Goal: Navigation & Orientation: Understand site structure

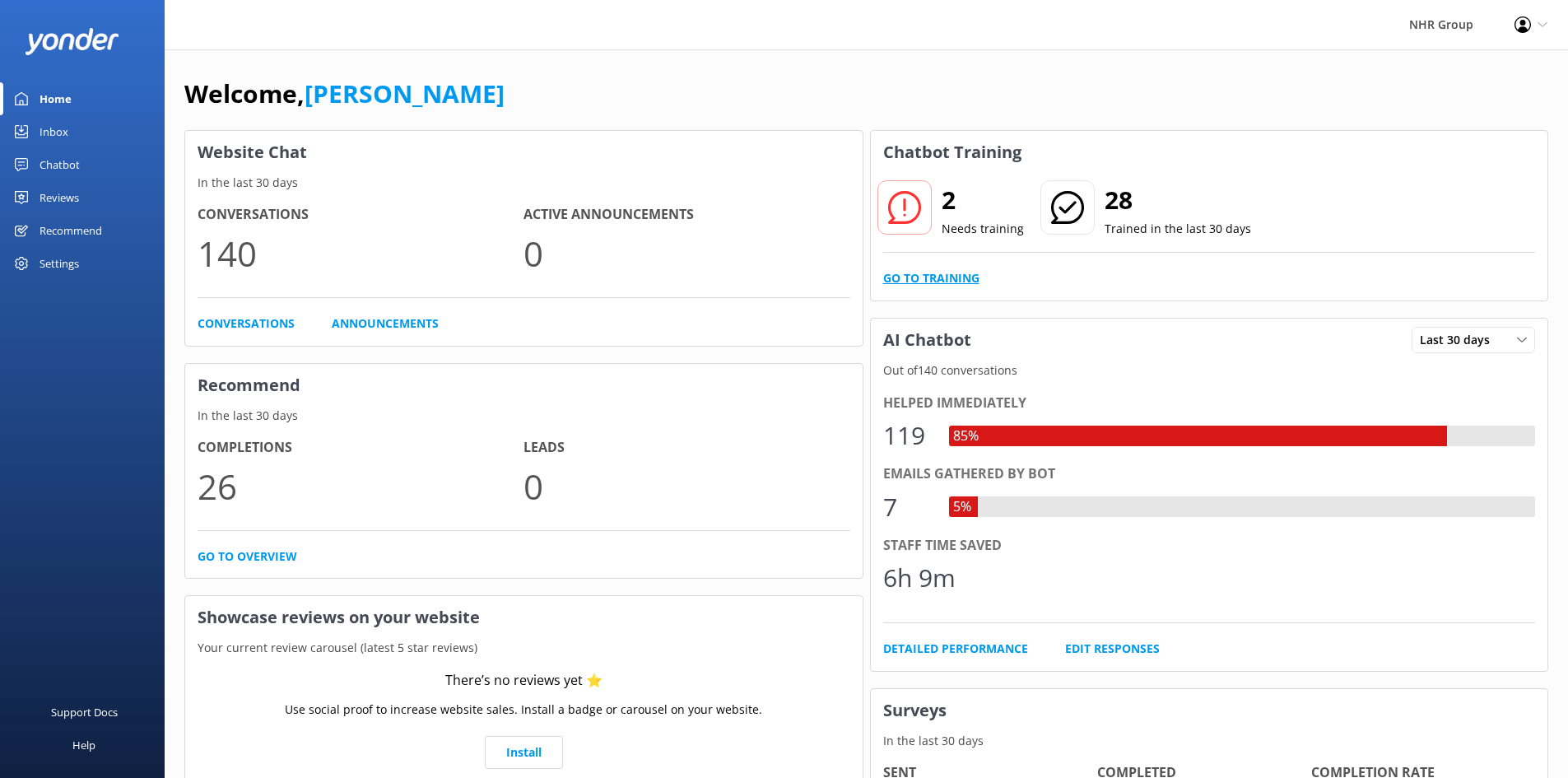
click at [937, 282] on link "Go to Training" at bounding box center [930, 278] width 96 height 18
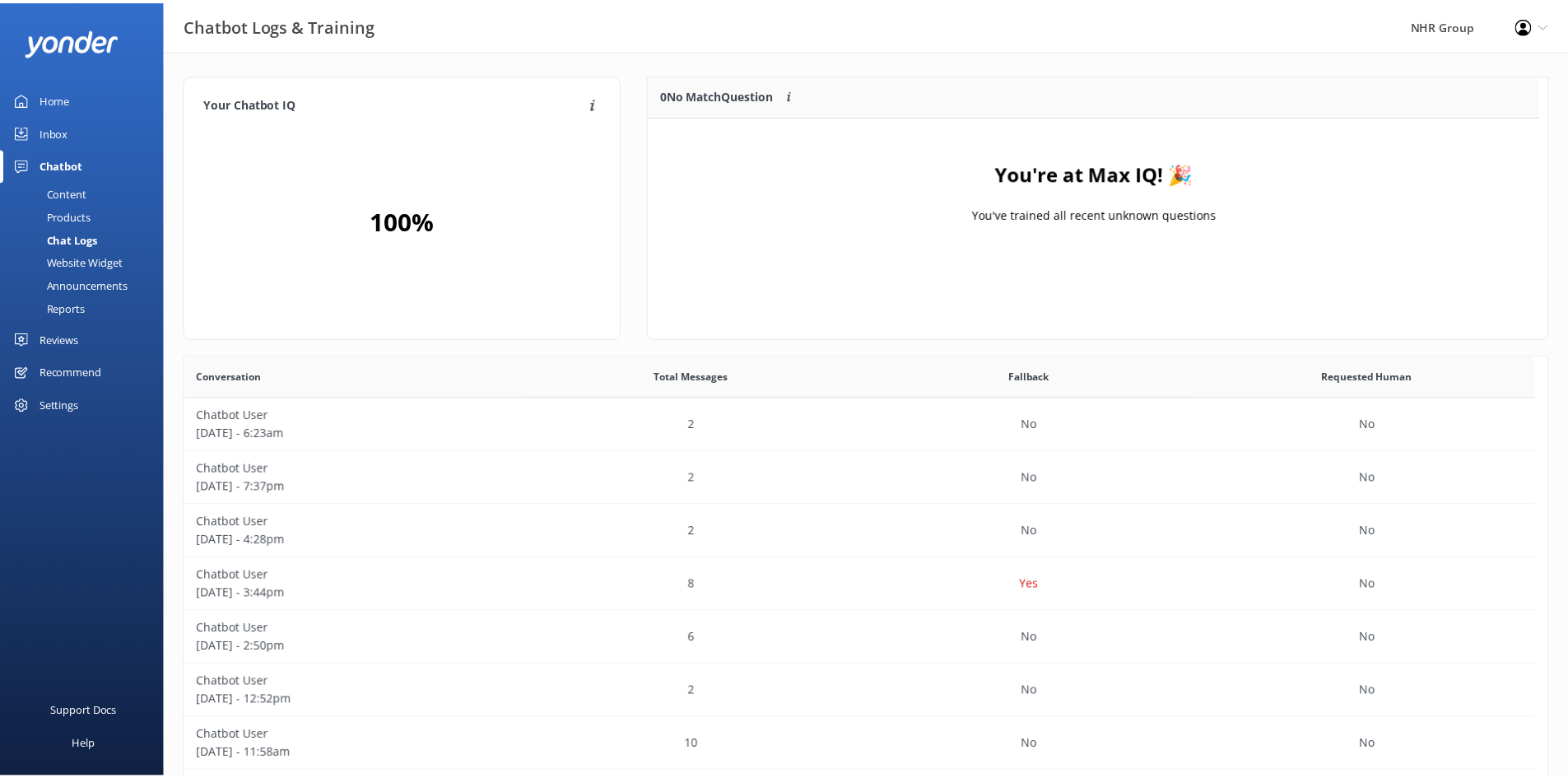
scroll to position [194, 887]
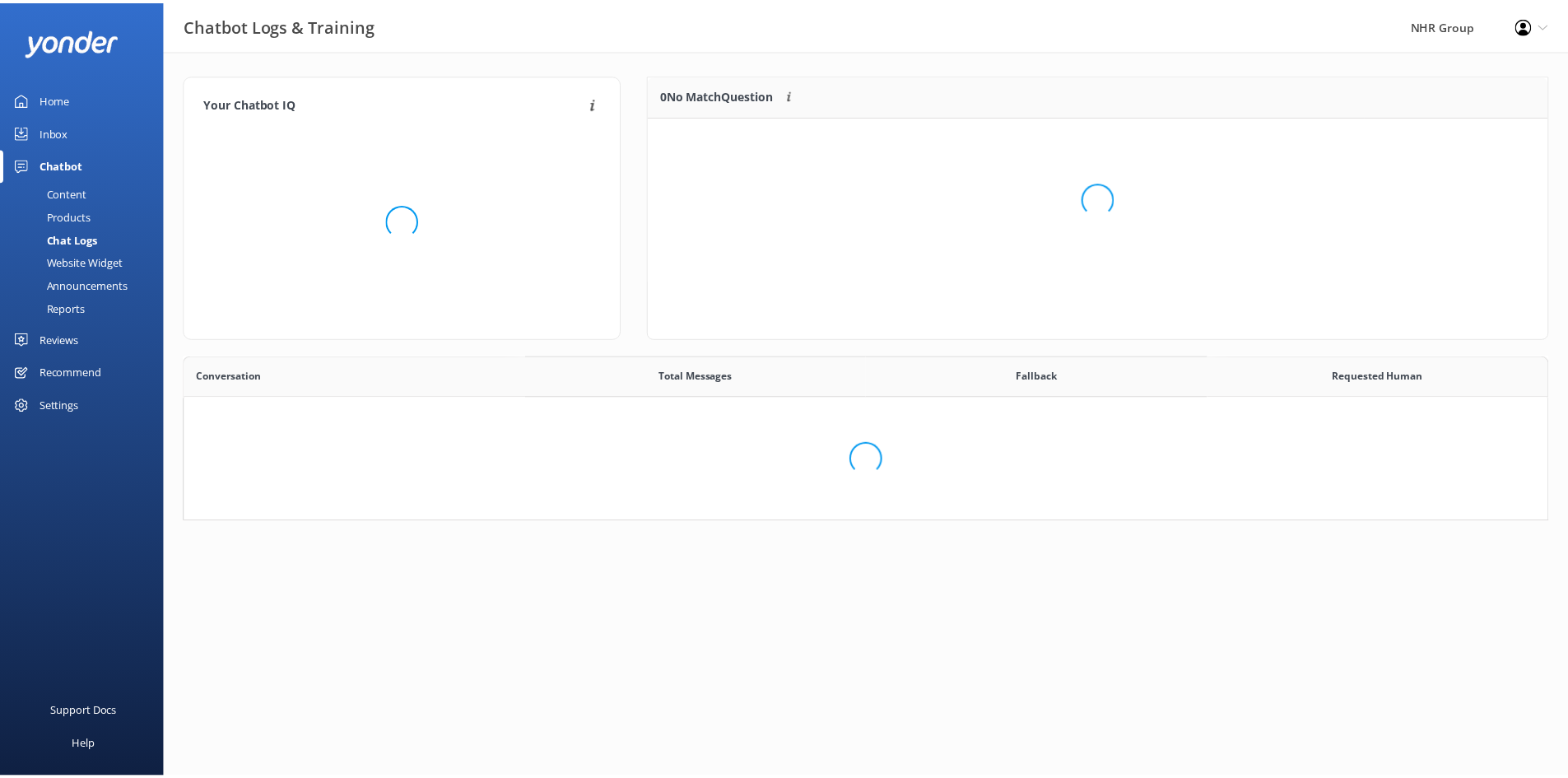
scroll to position [564, 1350]
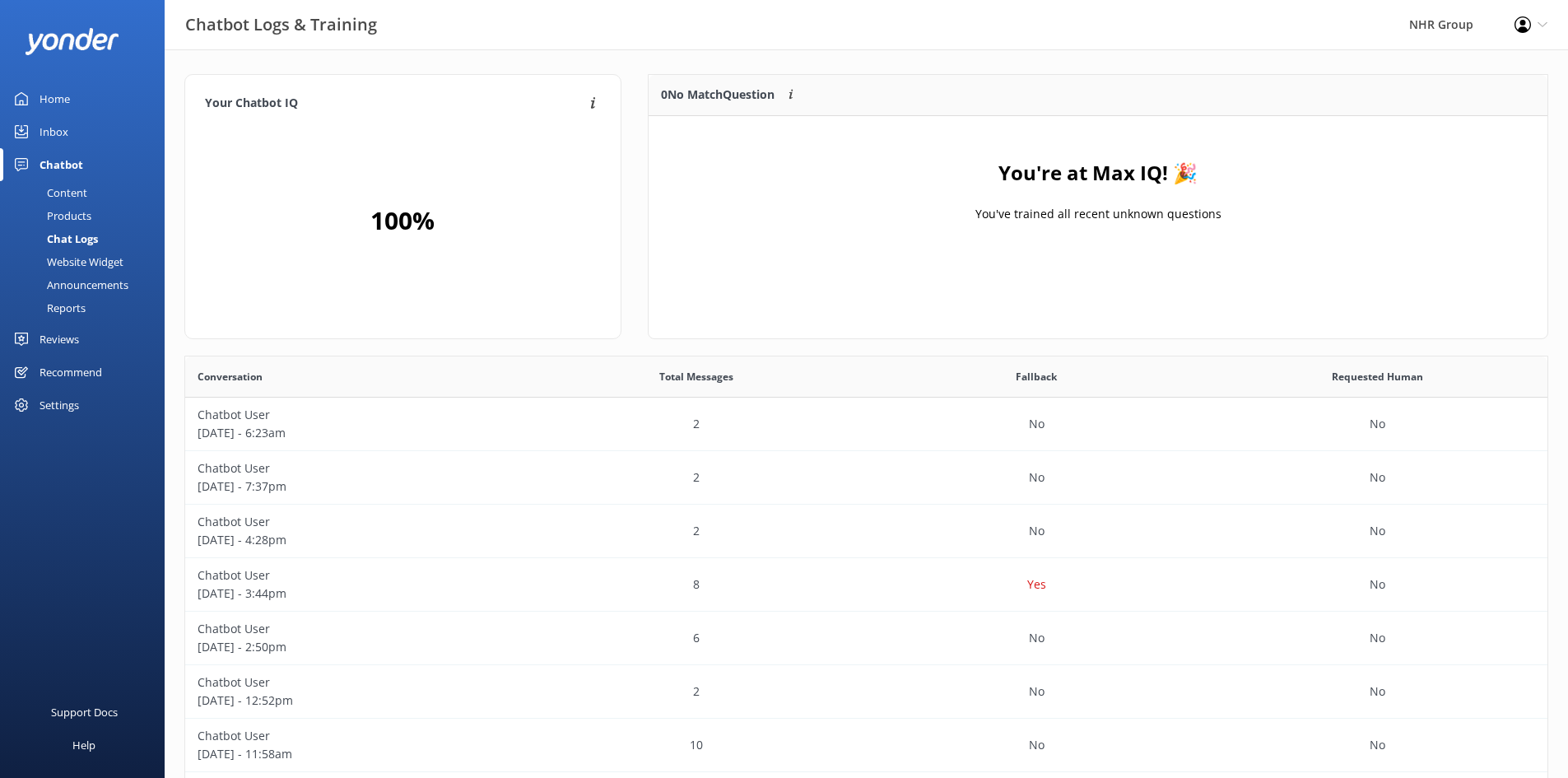
click at [64, 186] on div "Content" at bounding box center [48, 192] width 77 height 23
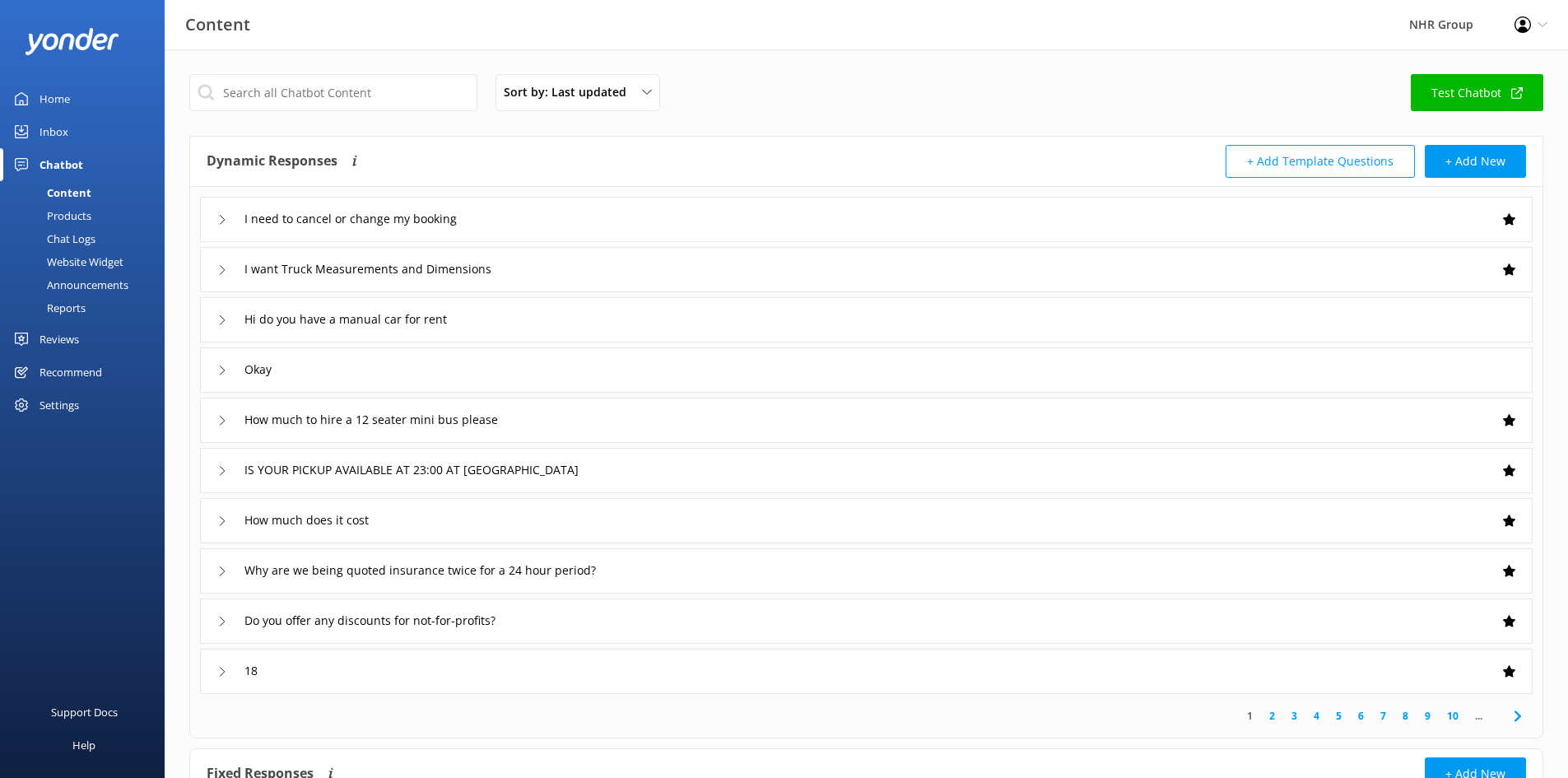
click at [616, 211] on div "I need to cancel or change my booking" at bounding box center [866, 219] width 1333 height 45
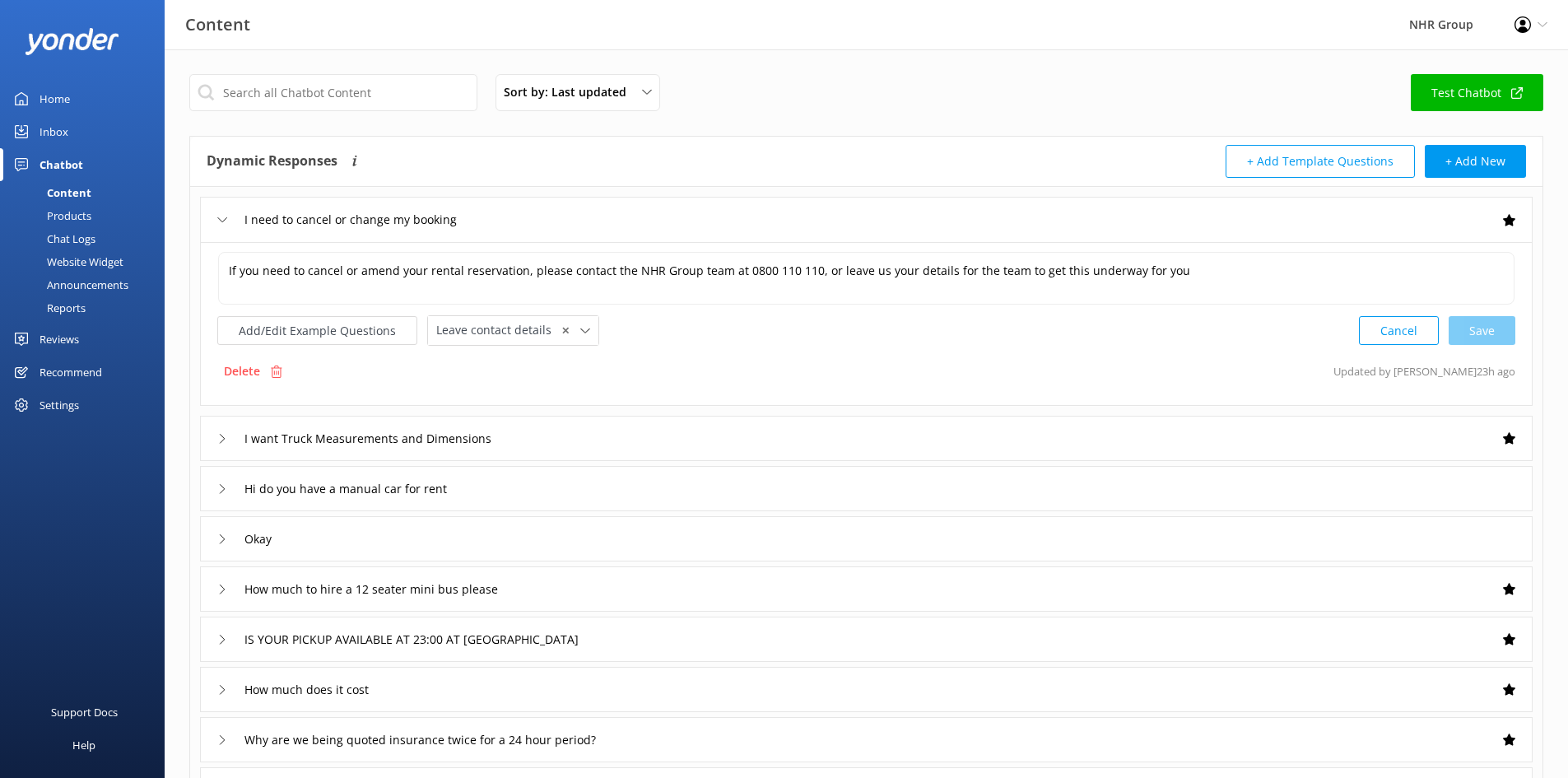
click at [616, 211] on div "I need to cancel or change my booking" at bounding box center [866, 219] width 1333 height 45
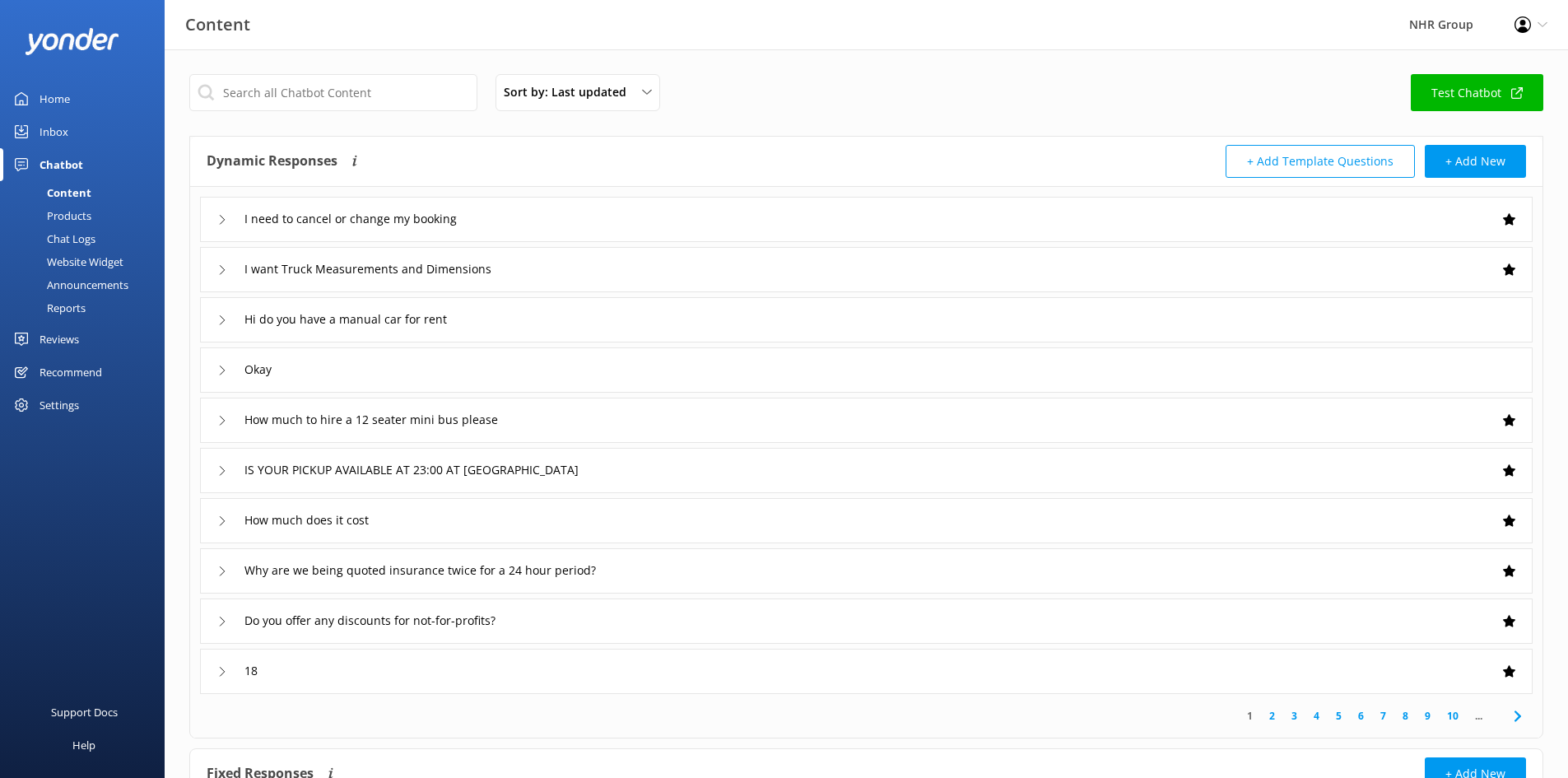
click at [39, 96] on link "Home" at bounding box center [82, 98] width 164 height 33
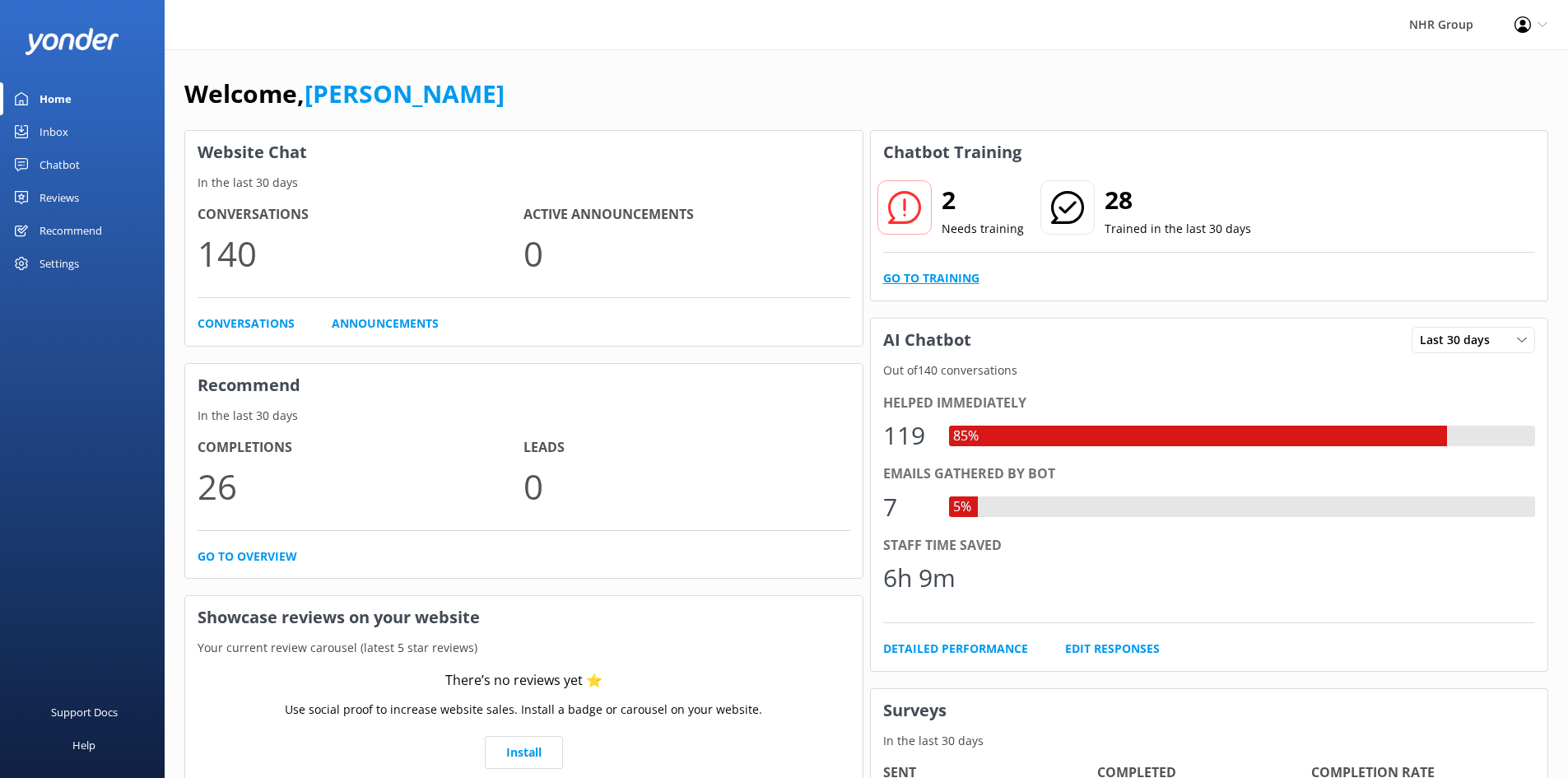
click at [900, 273] on link "Go to Training" at bounding box center [930, 278] width 96 height 18
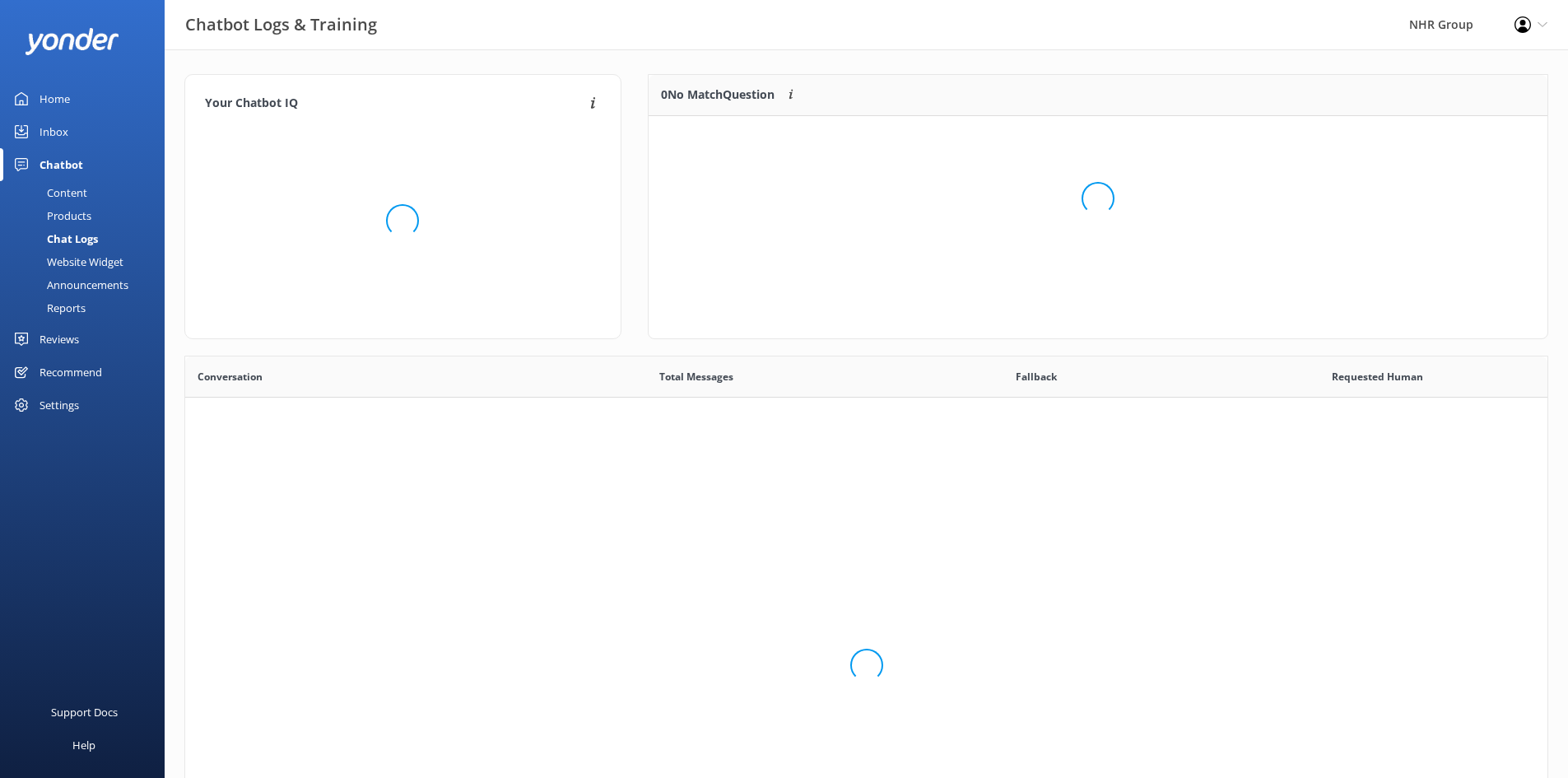
scroll to position [564, 1350]
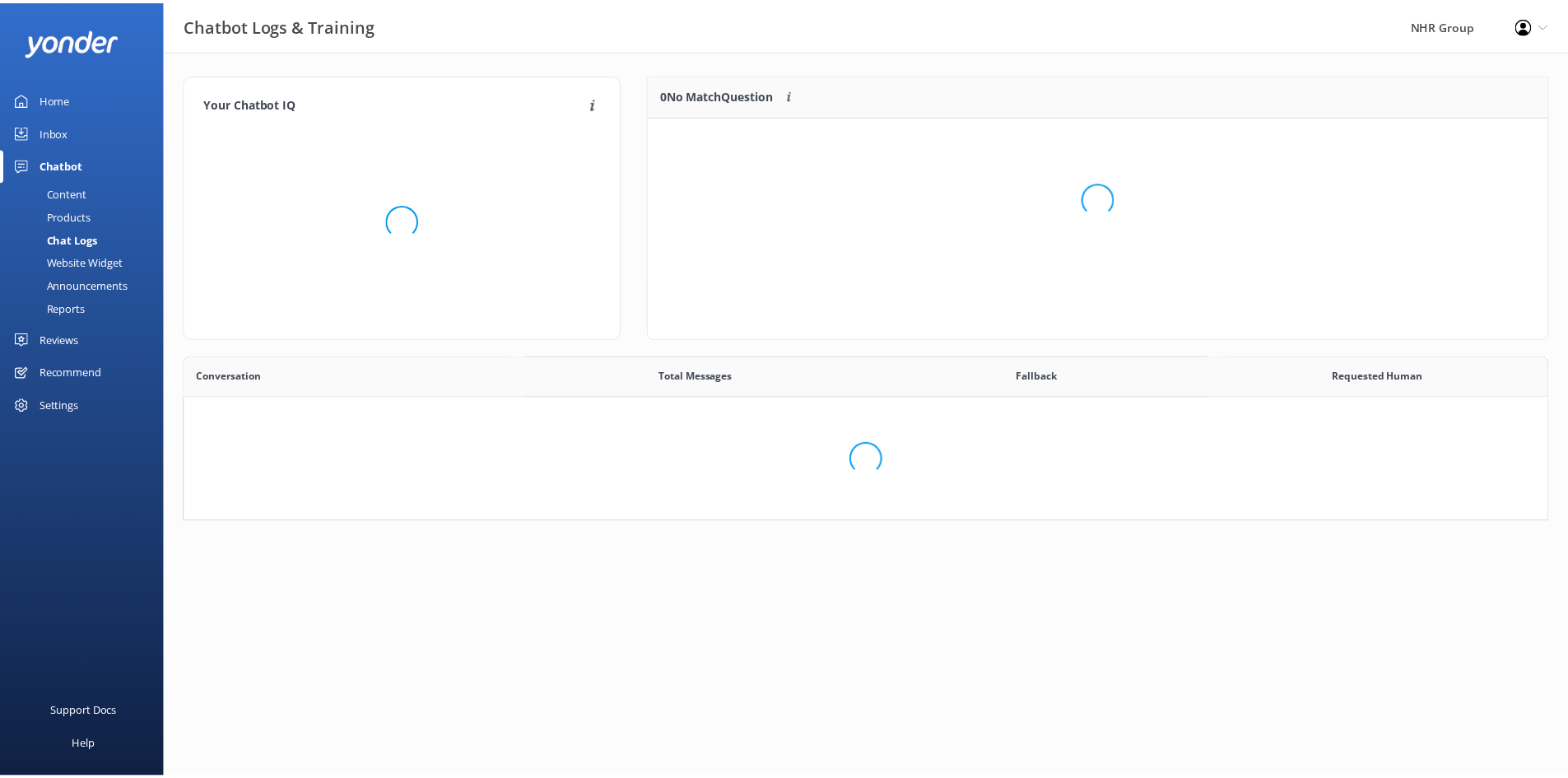
scroll to position [194, 887]
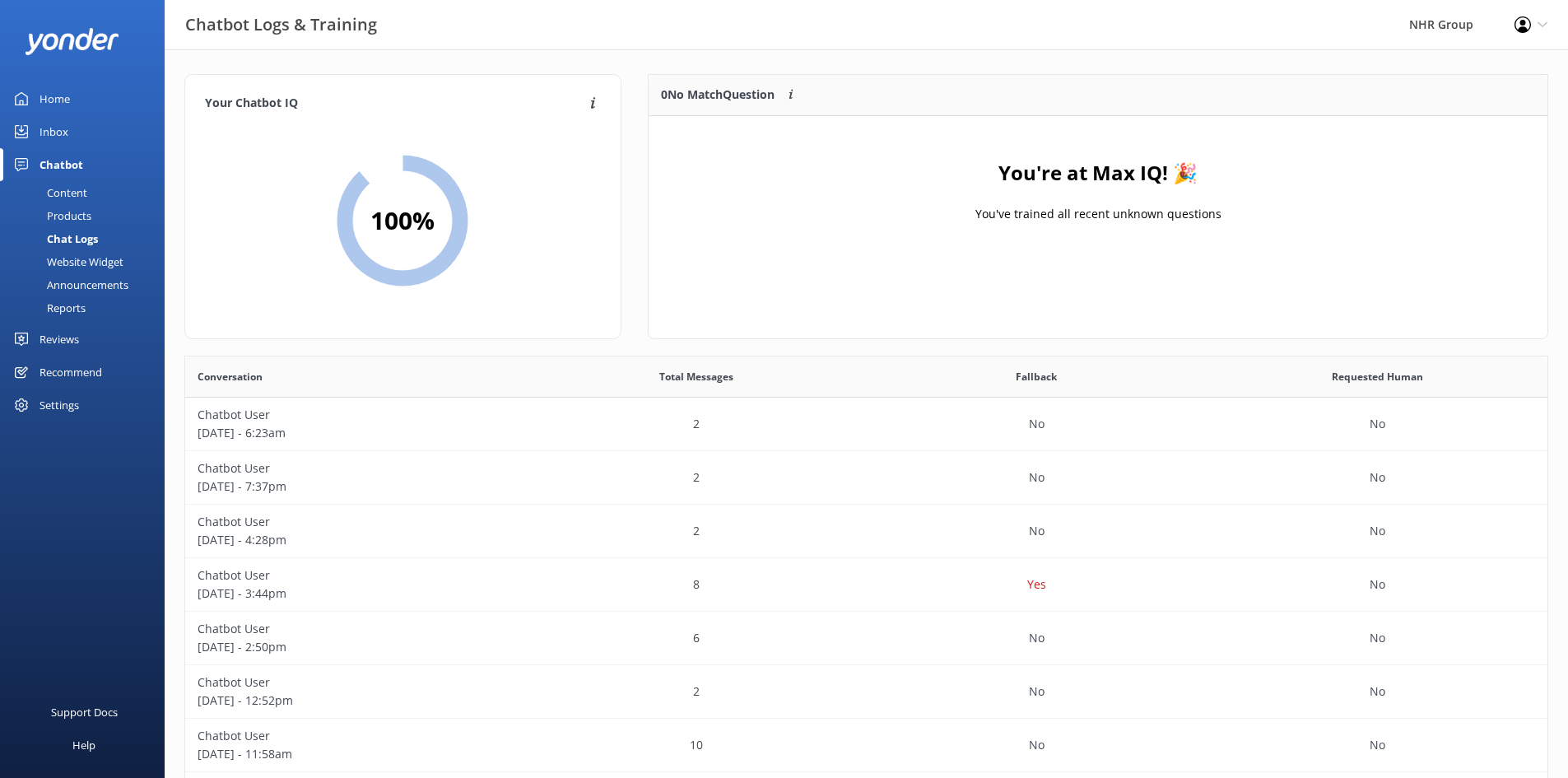
click at [57, 306] on div "Reports" at bounding box center [47, 307] width 76 height 23
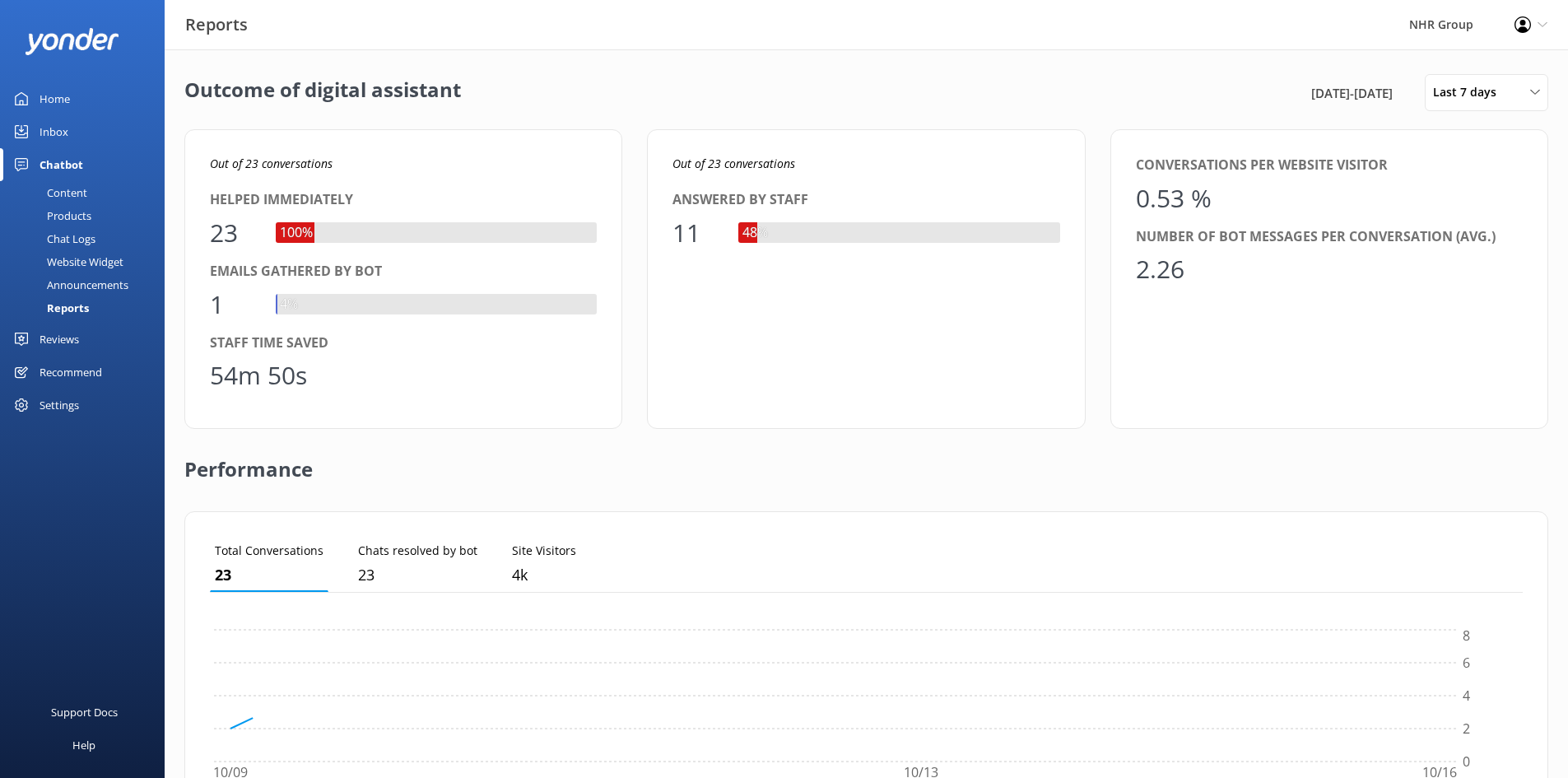
scroll to position [153, 1300]
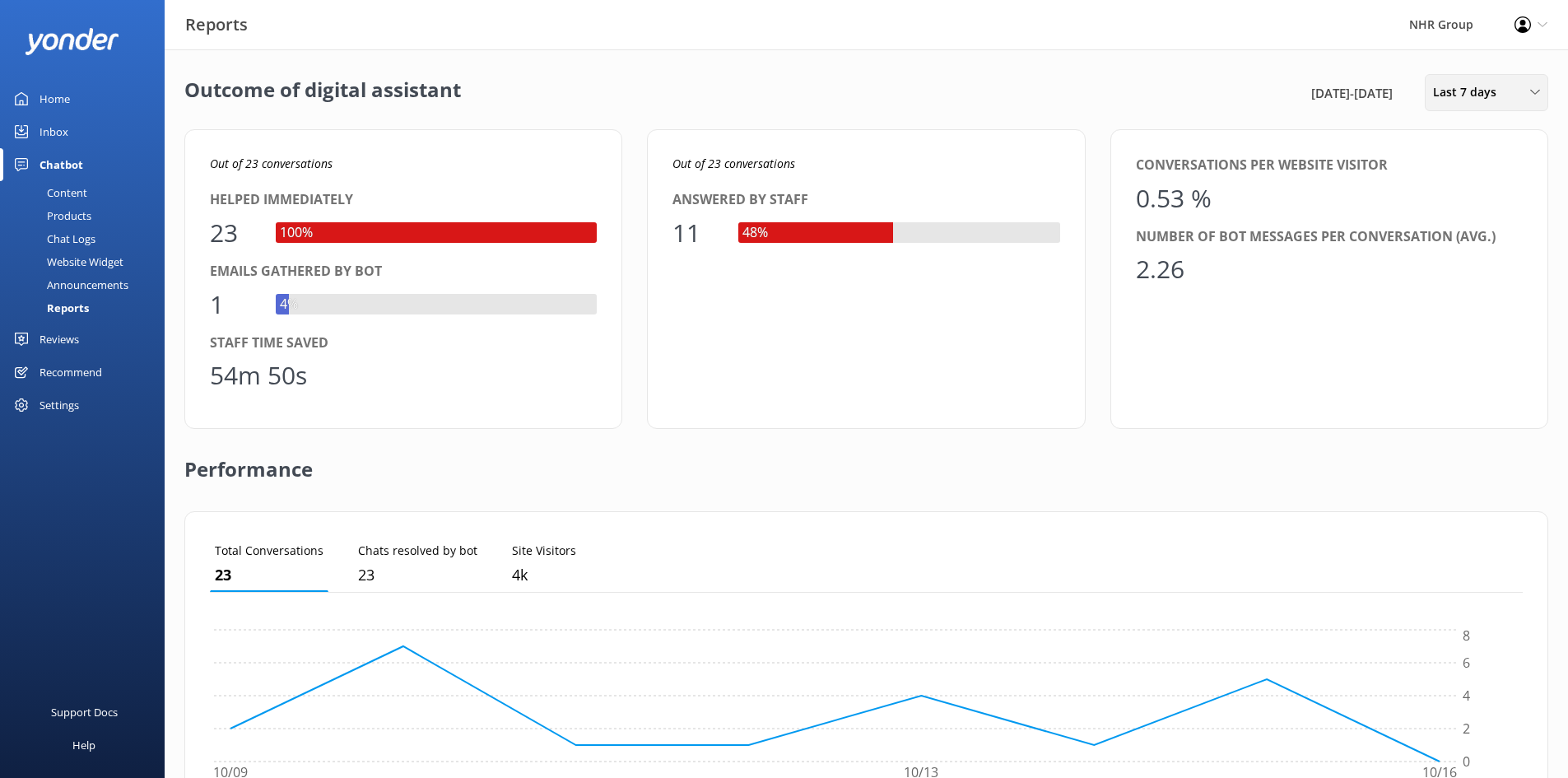
click at [1500, 88] on span "Last 7 days" at bounding box center [1469, 92] width 73 height 18
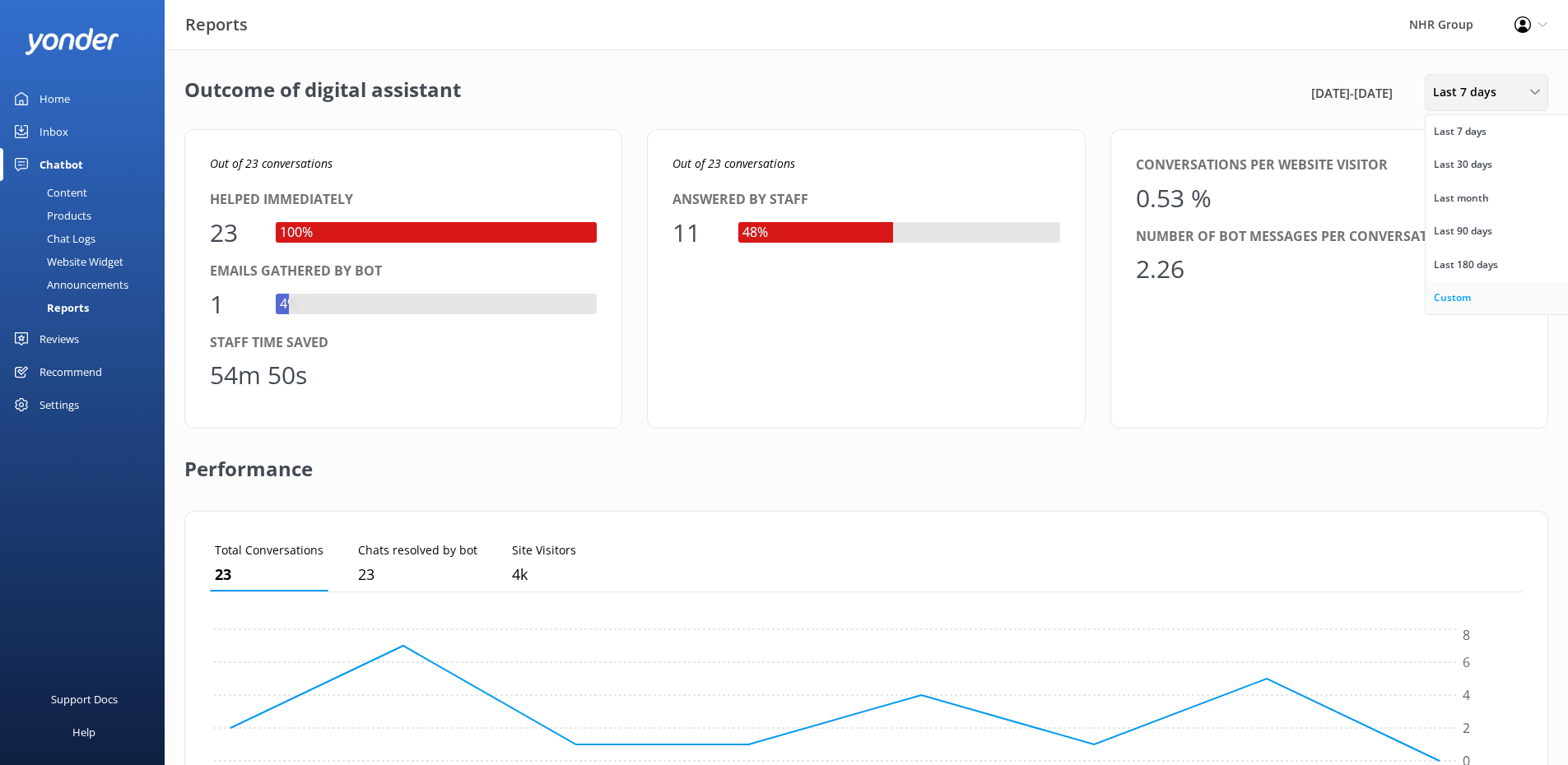
click at [1465, 290] on div "Custom" at bounding box center [1451, 298] width 37 height 17
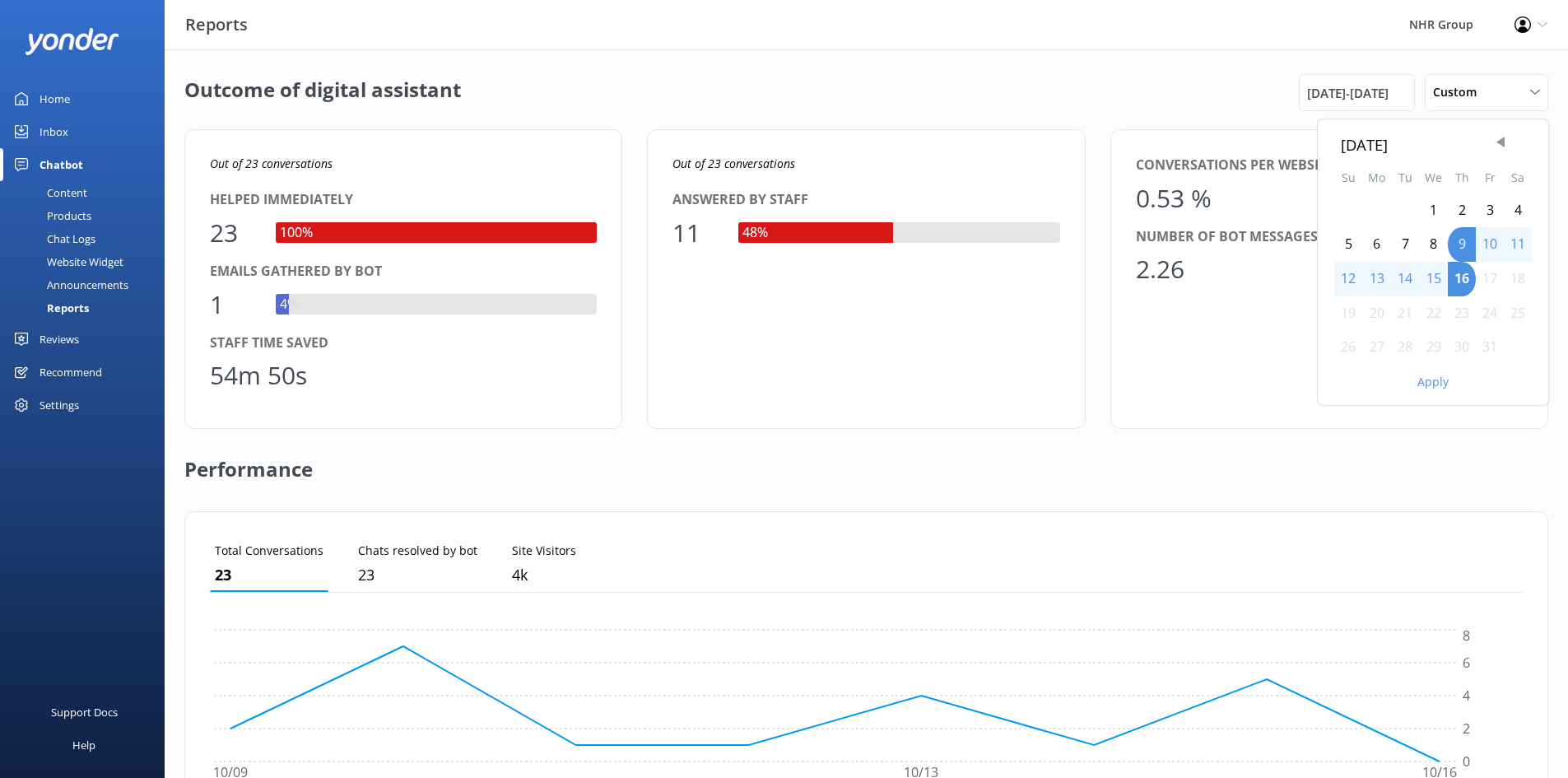
click at [1430, 212] on div "1" at bounding box center [1433, 211] width 29 height 35
click at [1433, 386] on button "Apply" at bounding box center [1433, 382] width 32 height 12
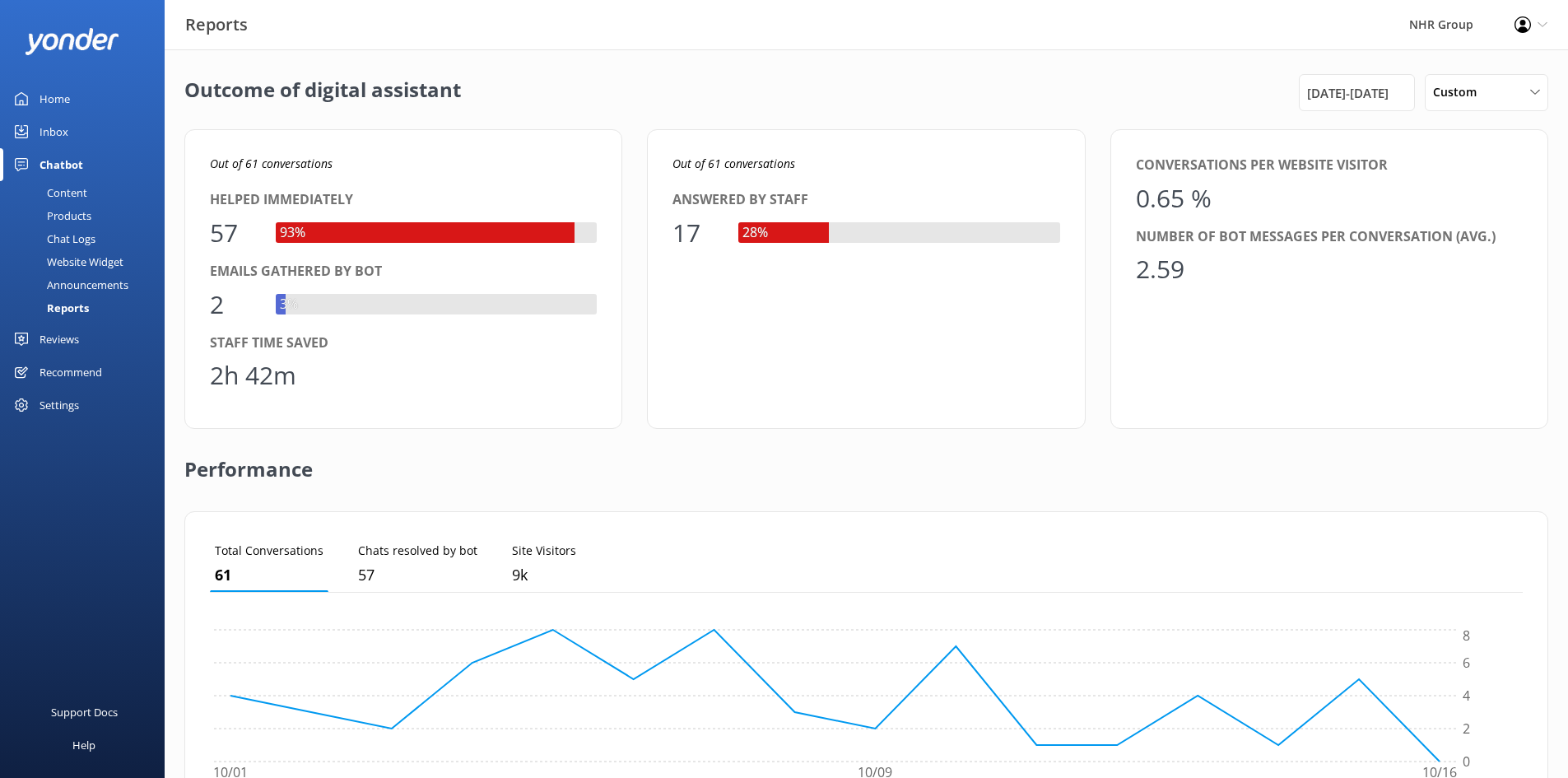
click at [60, 126] on div "Inbox" at bounding box center [53, 131] width 29 height 33
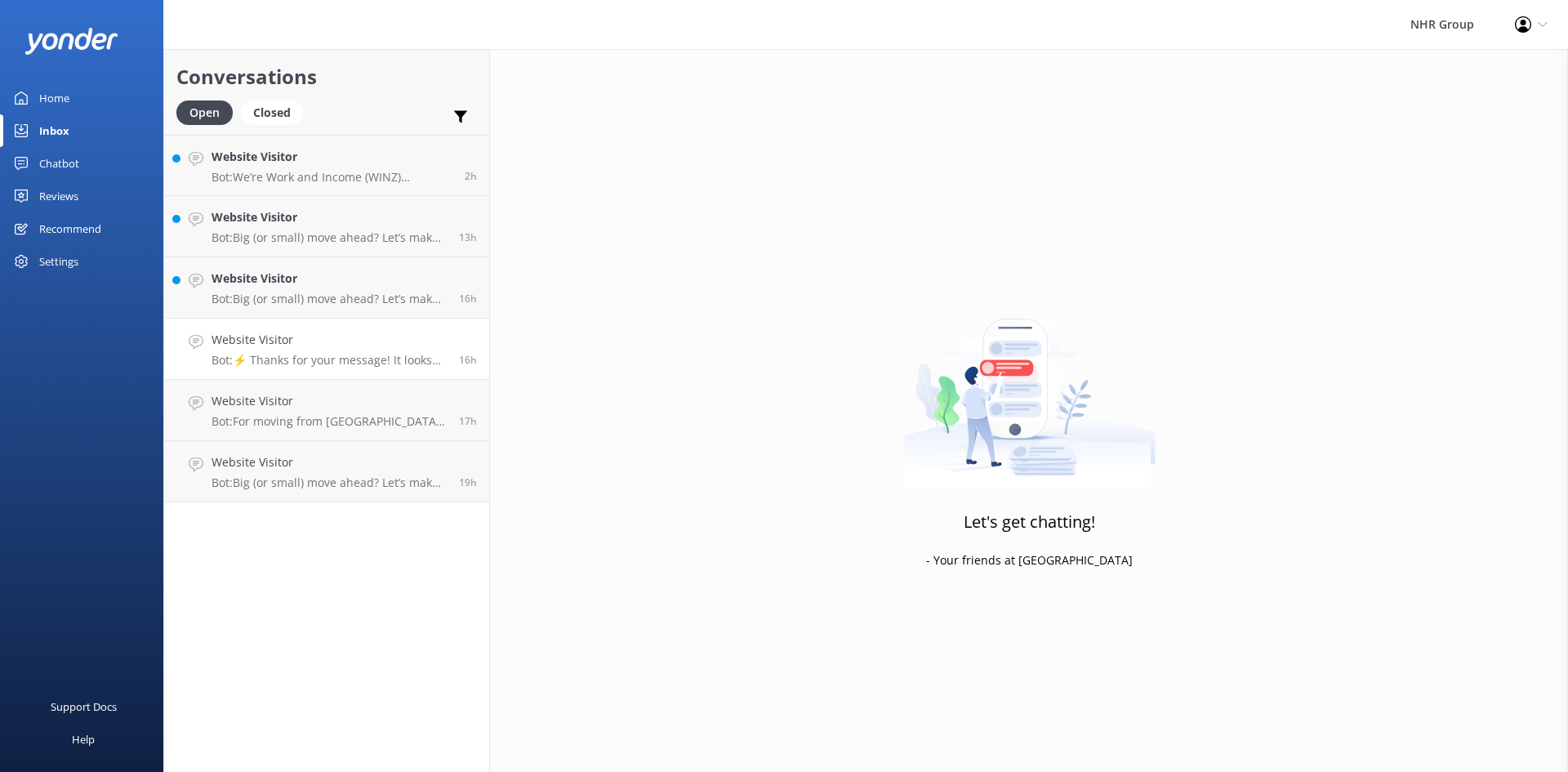
click at [251, 361] on p "Bot: ⚡ Thanks for your message! It looks like this one might be best handled by…" at bounding box center [330, 360] width 235 height 15
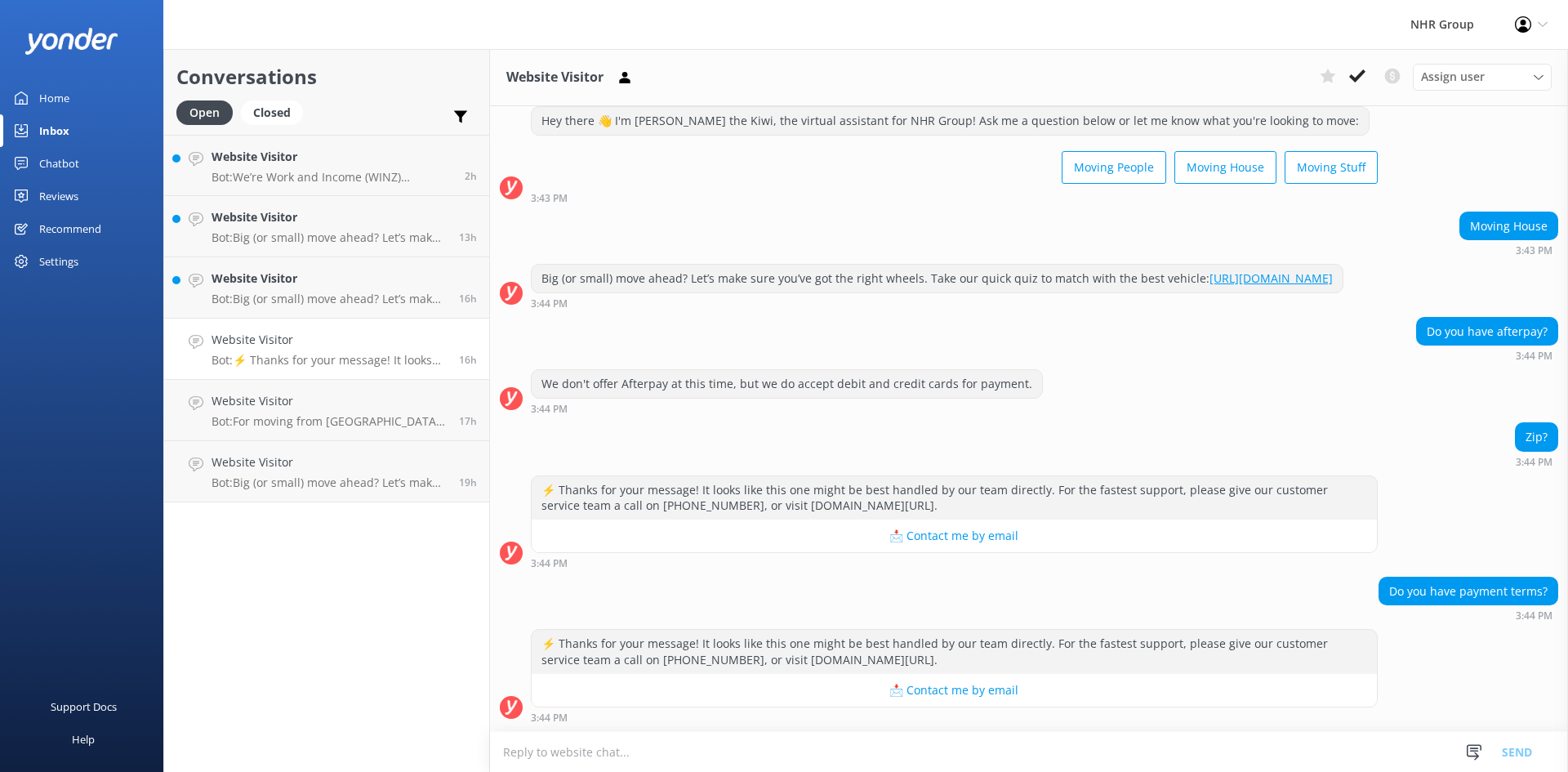
scroll to position [58, 0]
click at [332, 486] on p "Bot: Big (or small) move ahead? Let’s make sure you’ve got the right wheels. Ta…" at bounding box center [330, 482] width 235 height 15
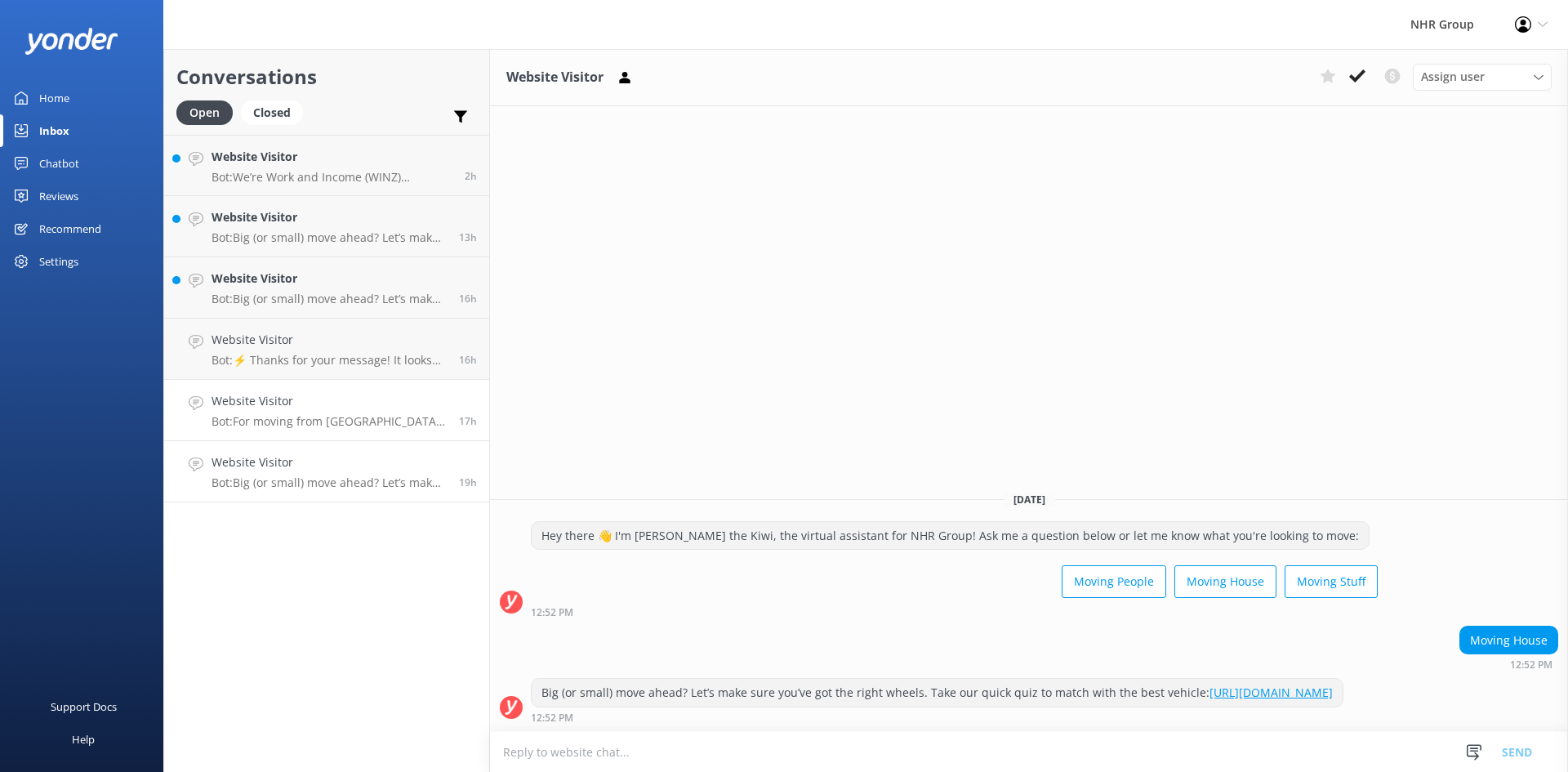
click at [344, 418] on p "Bot: For moving from [GEOGRAPHIC_DATA] to [GEOGRAPHIC_DATA], you can rent a 3 T…" at bounding box center [330, 421] width 235 height 15
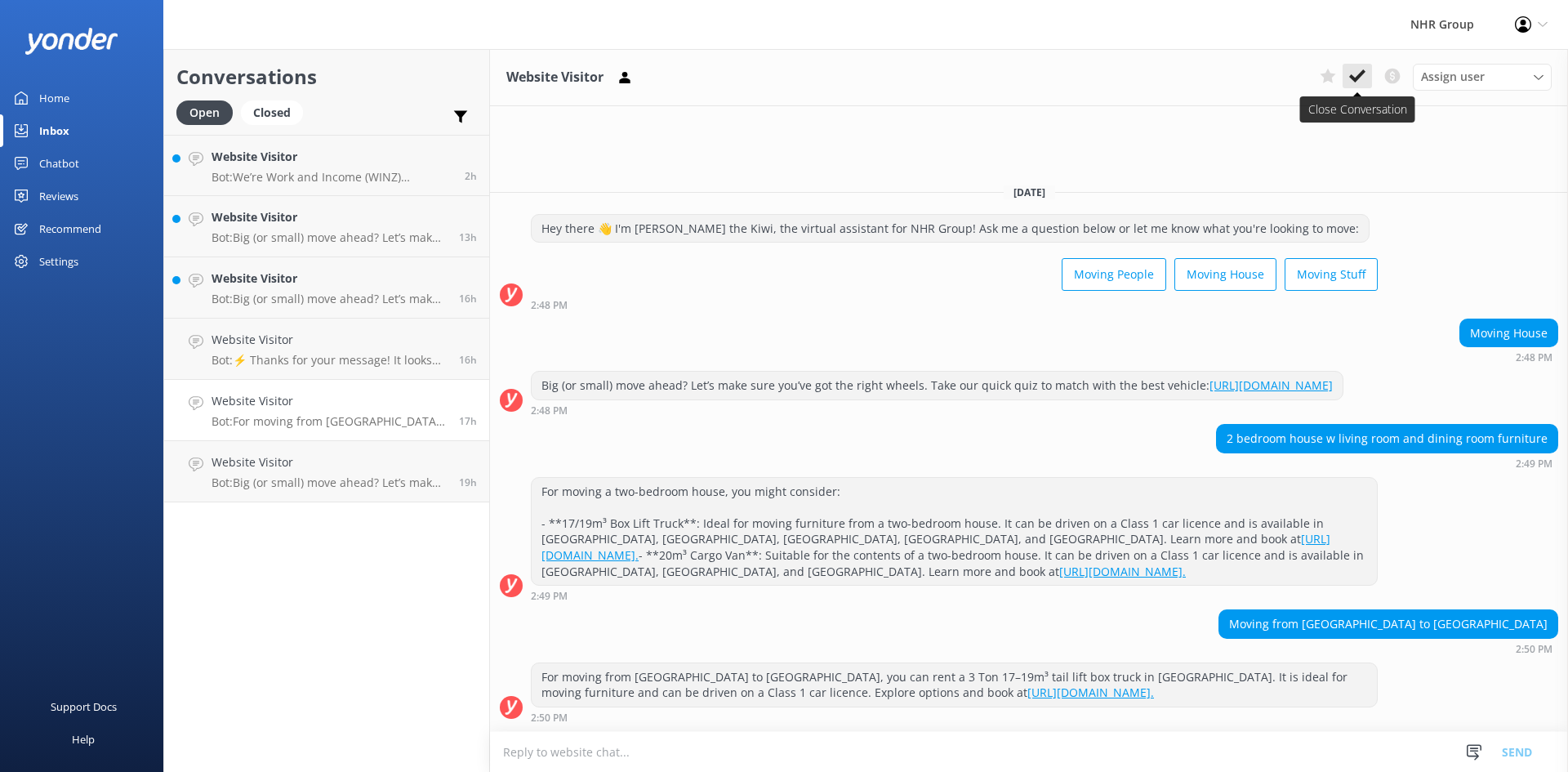
click at [1354, 79] on use at bounding box center [1357, 76] width 17 height 13
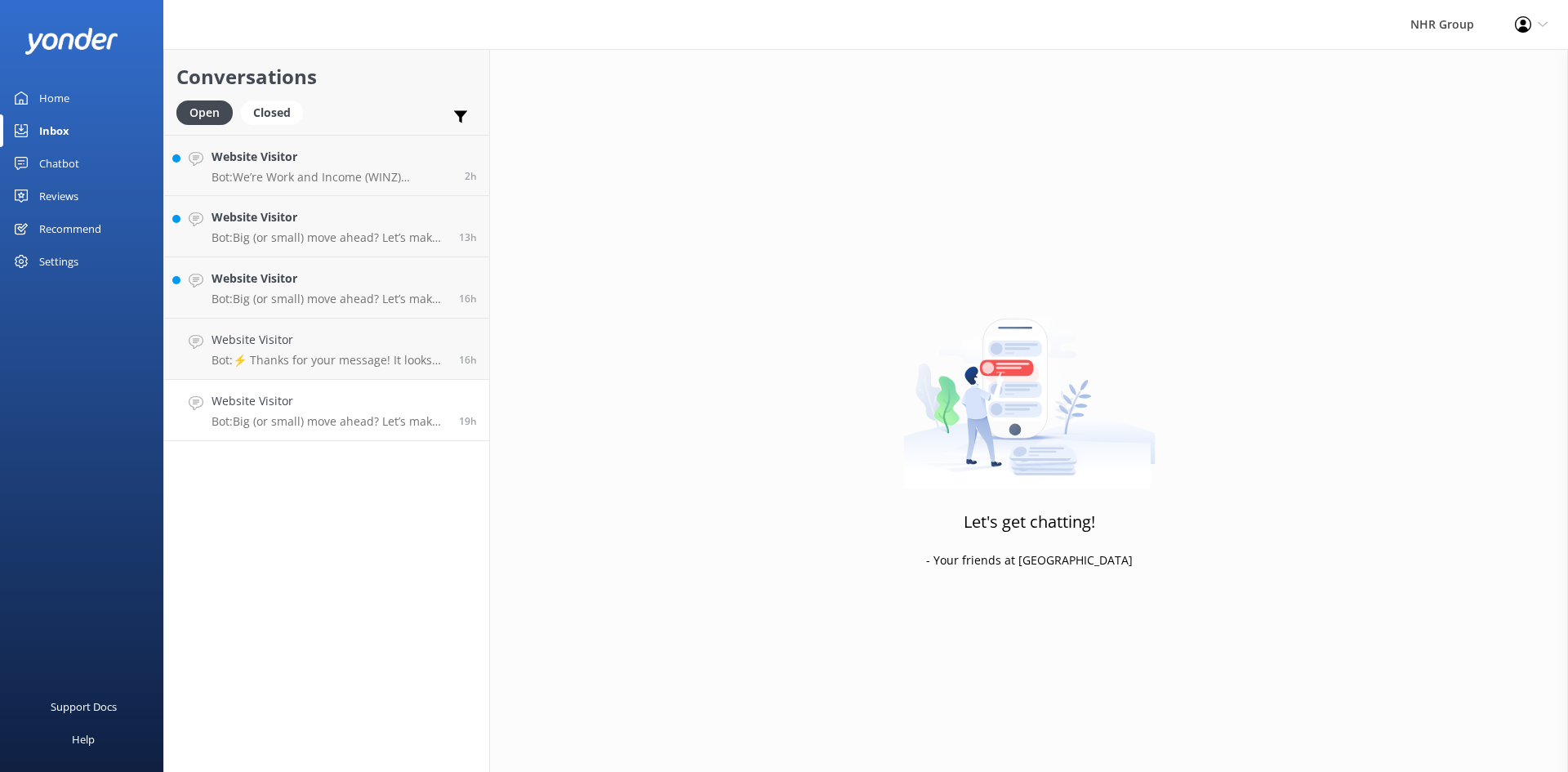
click at [383, 430] on link "Website Visitor Bot: Big (or small) move ahead? Let’s make sure you’ve got the …" at bounding box center [326, 410] width 325 height 61
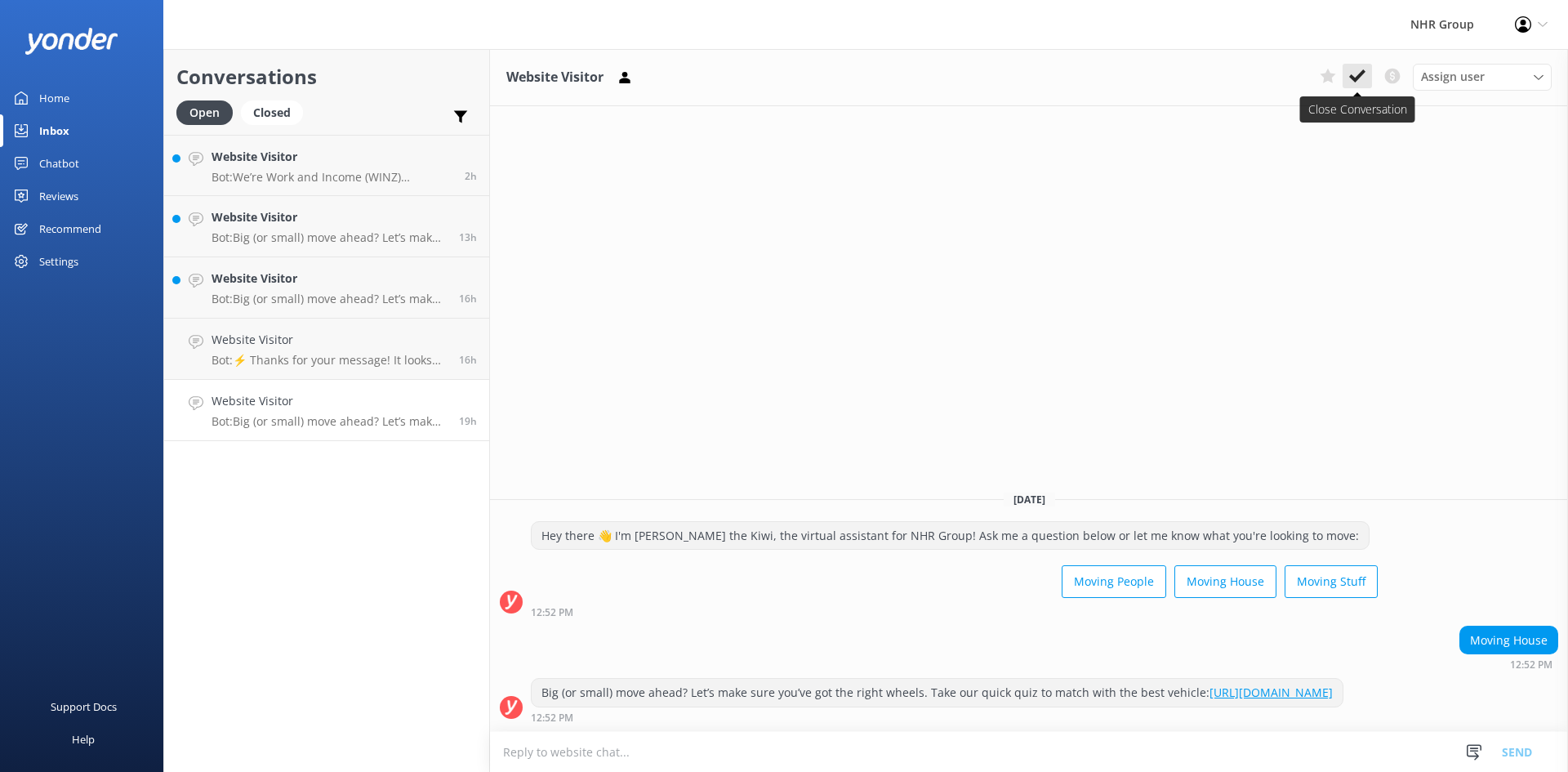
click at [1350, 85] on button at bounding box center [1357, 76] width 29 height 25
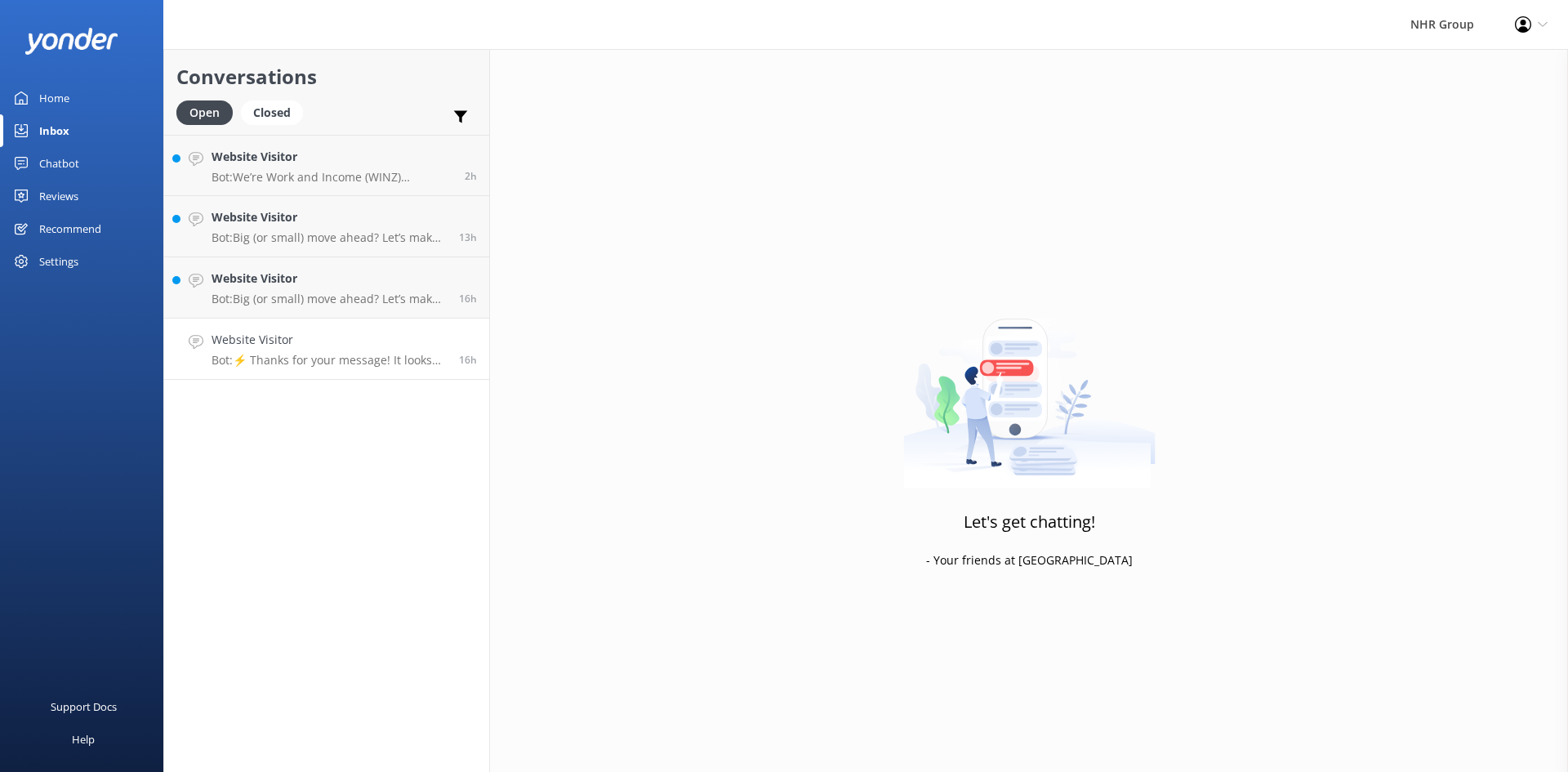
click at [330, 326] on link "Website Visitor Bot: ⚡ Thanks for your message! It looks like this one might be…" at bounding box center [326, 349] width 325 height 61
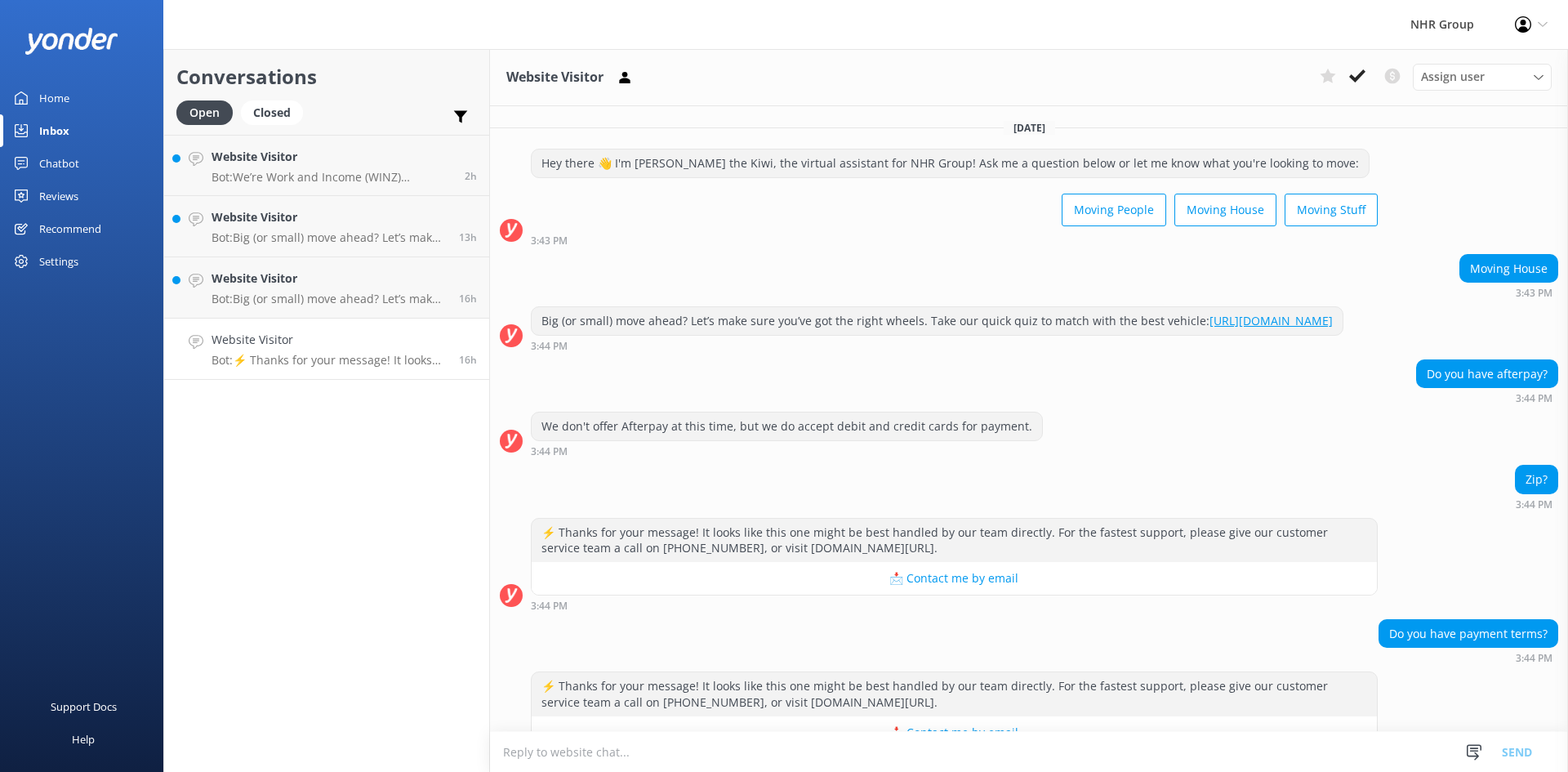
scroll to position [58, 0]
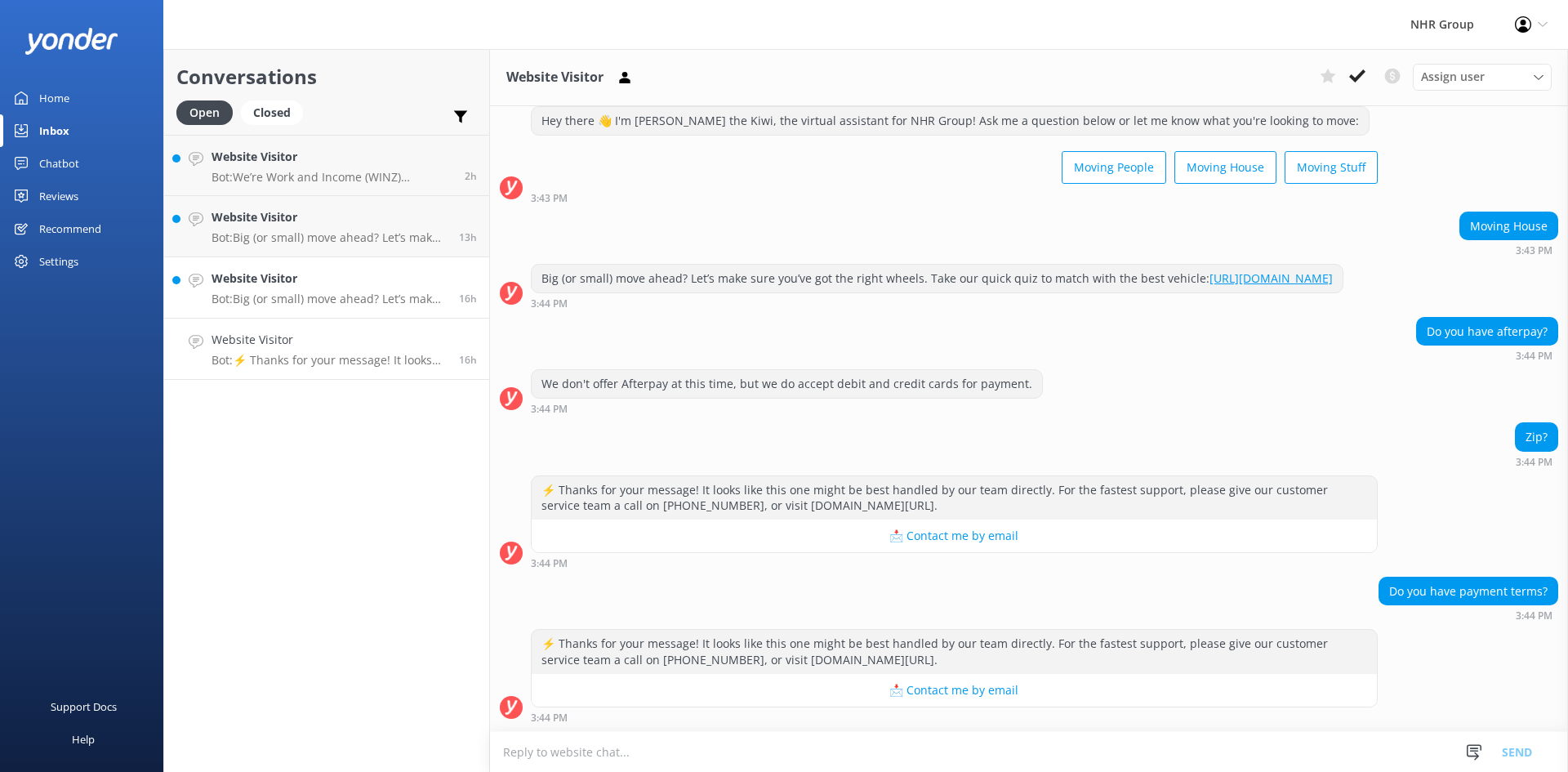
click at [341, 287] on h4 "Website Visitor" at bounding box center [330, 279] width 235 height 18
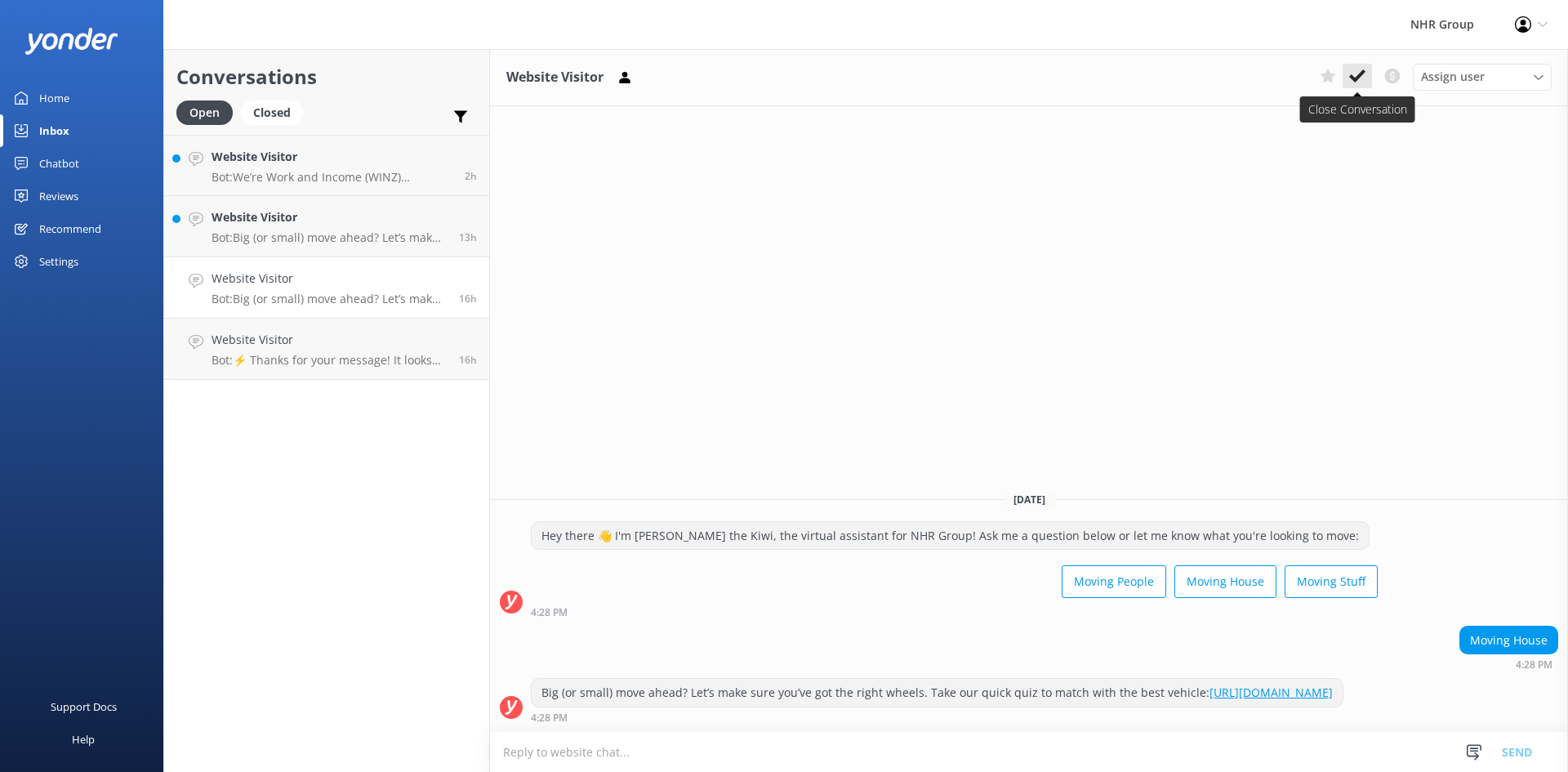
click at [1359, 71] on icon at bounding box center [1357, 76] width 17 height 17
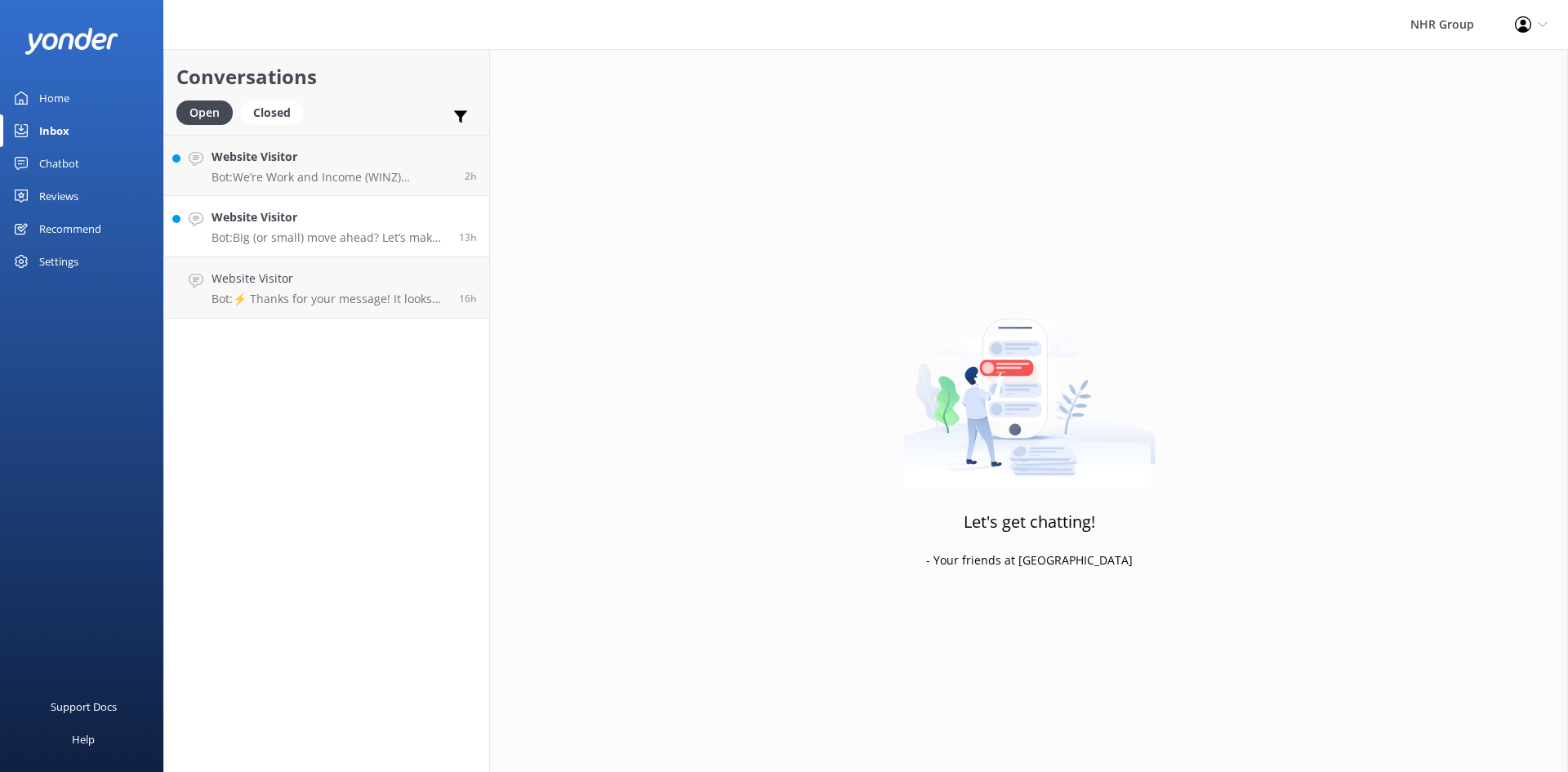
click at [305, 232] on p "Bot: Big (or small) move ahead? Let’s make sure you’ve got the right wheels. Ta…" at bounding box center [330, 237] width 235 height 15
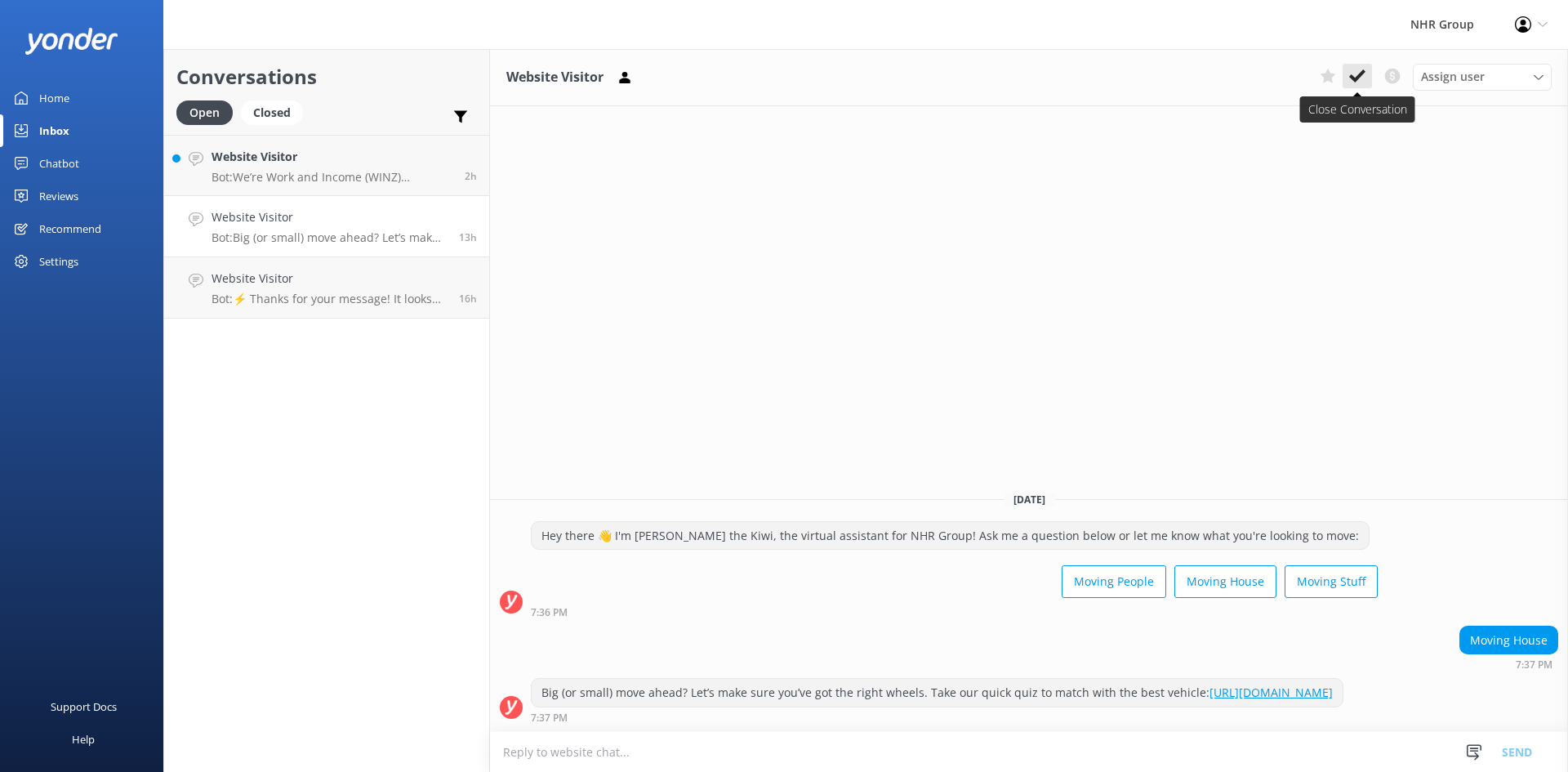
click at [1352, 73] on icon at bounding box center [1357, 76] width 17 height 17
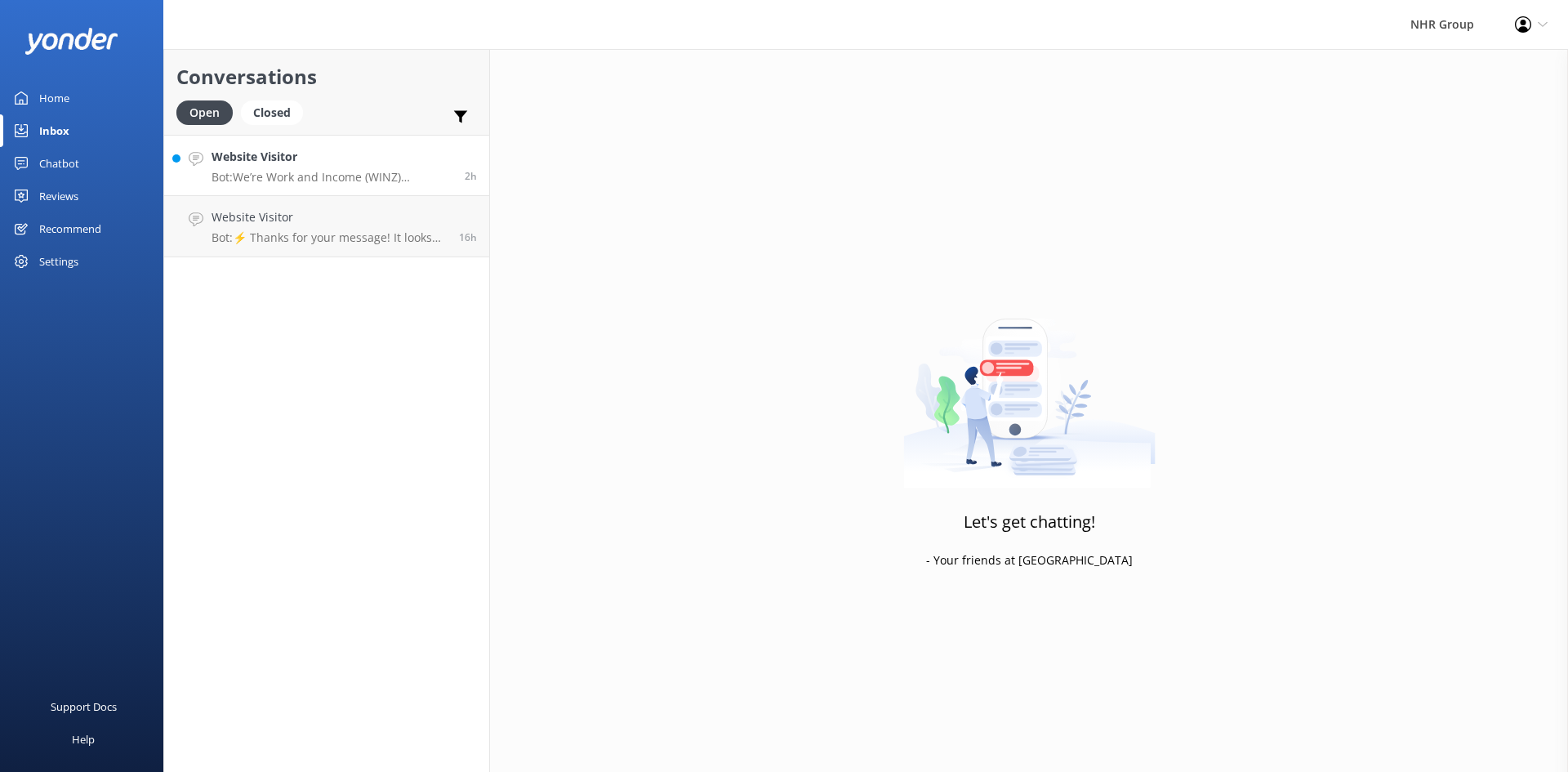
click at [356, 153] on h4 "Website Visitor" at bounding box center [333, 157] width 241 height 18
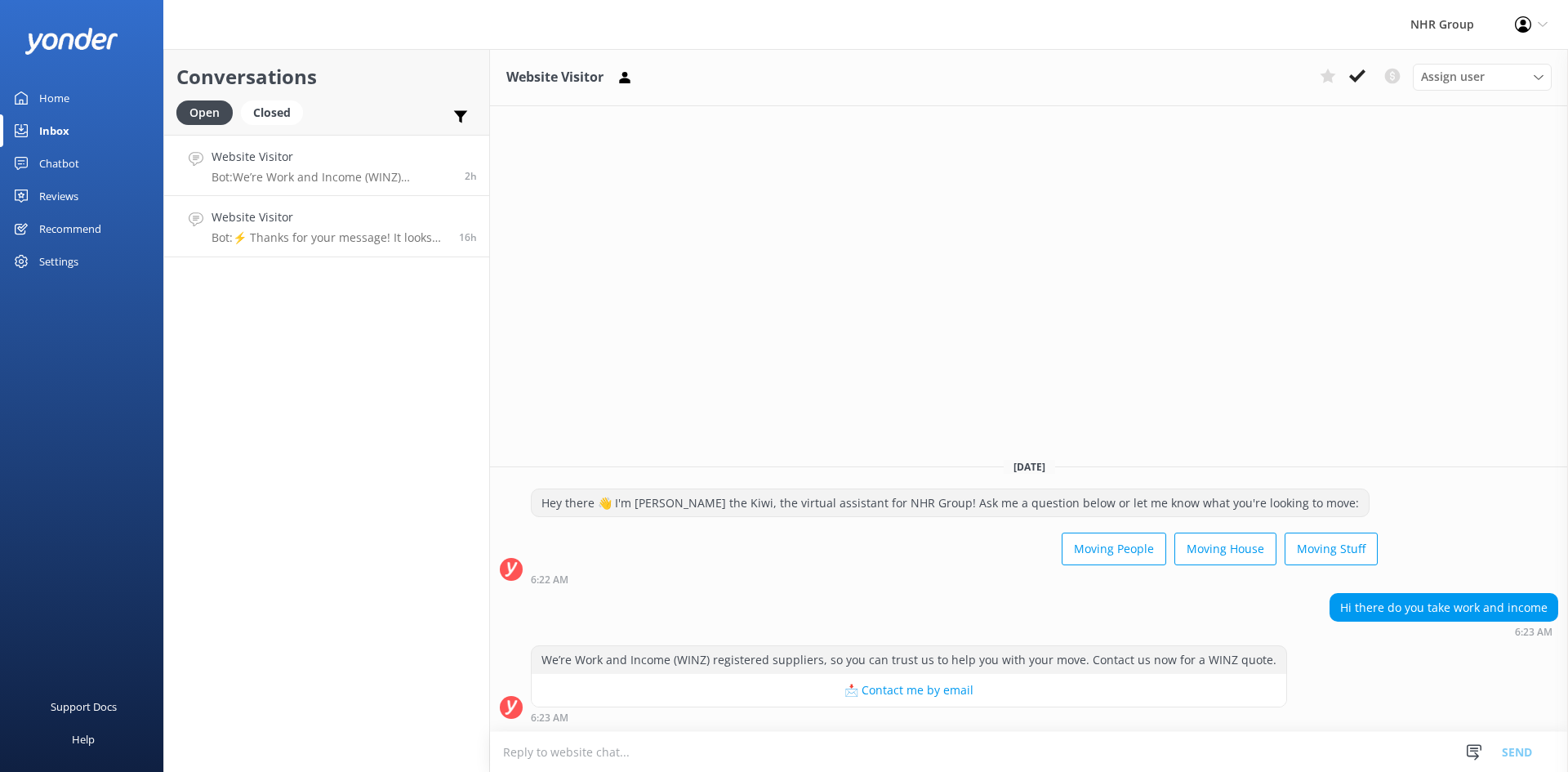
click at [306, 221] on h4 "Website Visitor" at bounding box center [330, 217] width 235 height 18
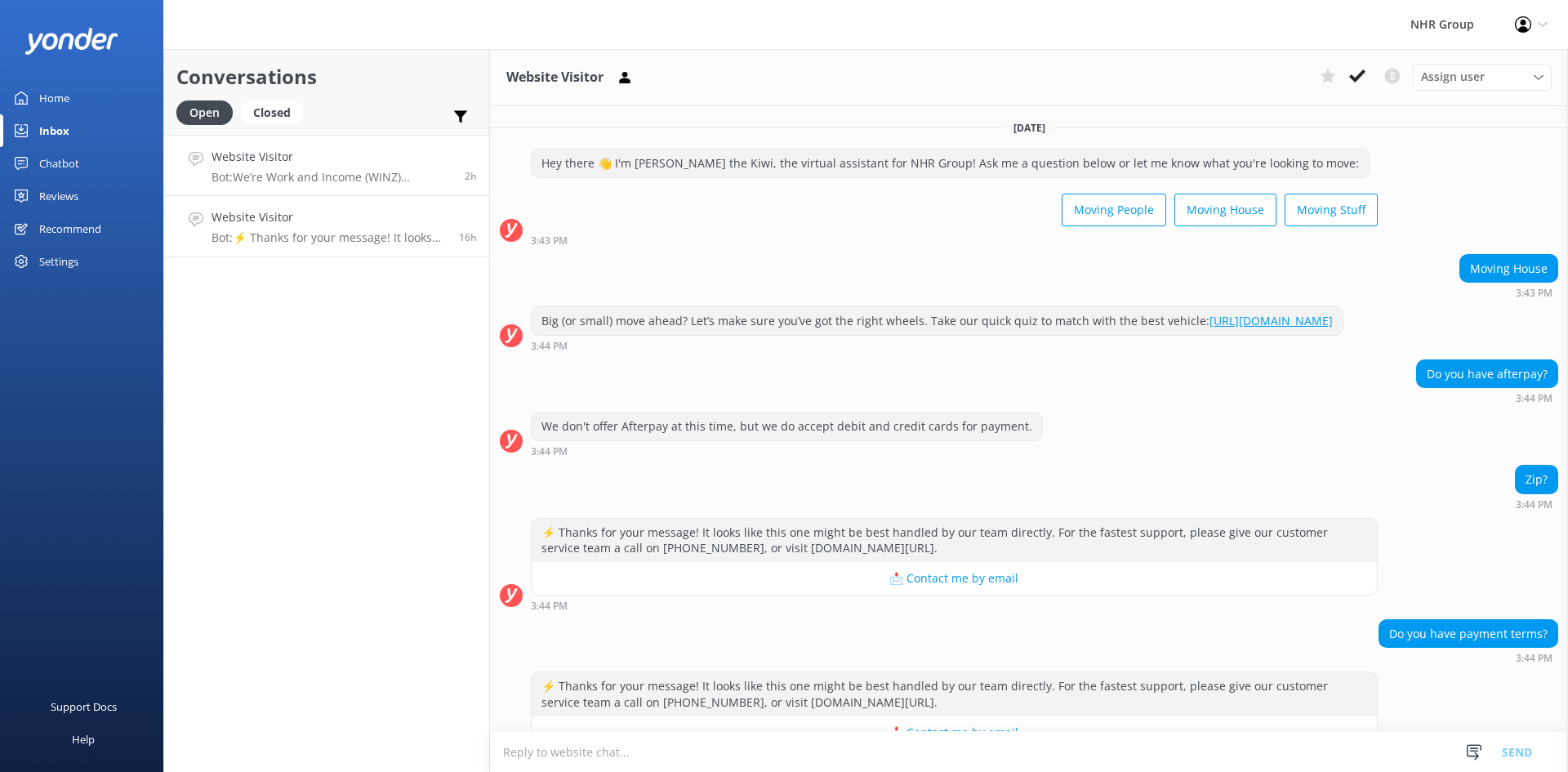
scroll to position [58, 0]
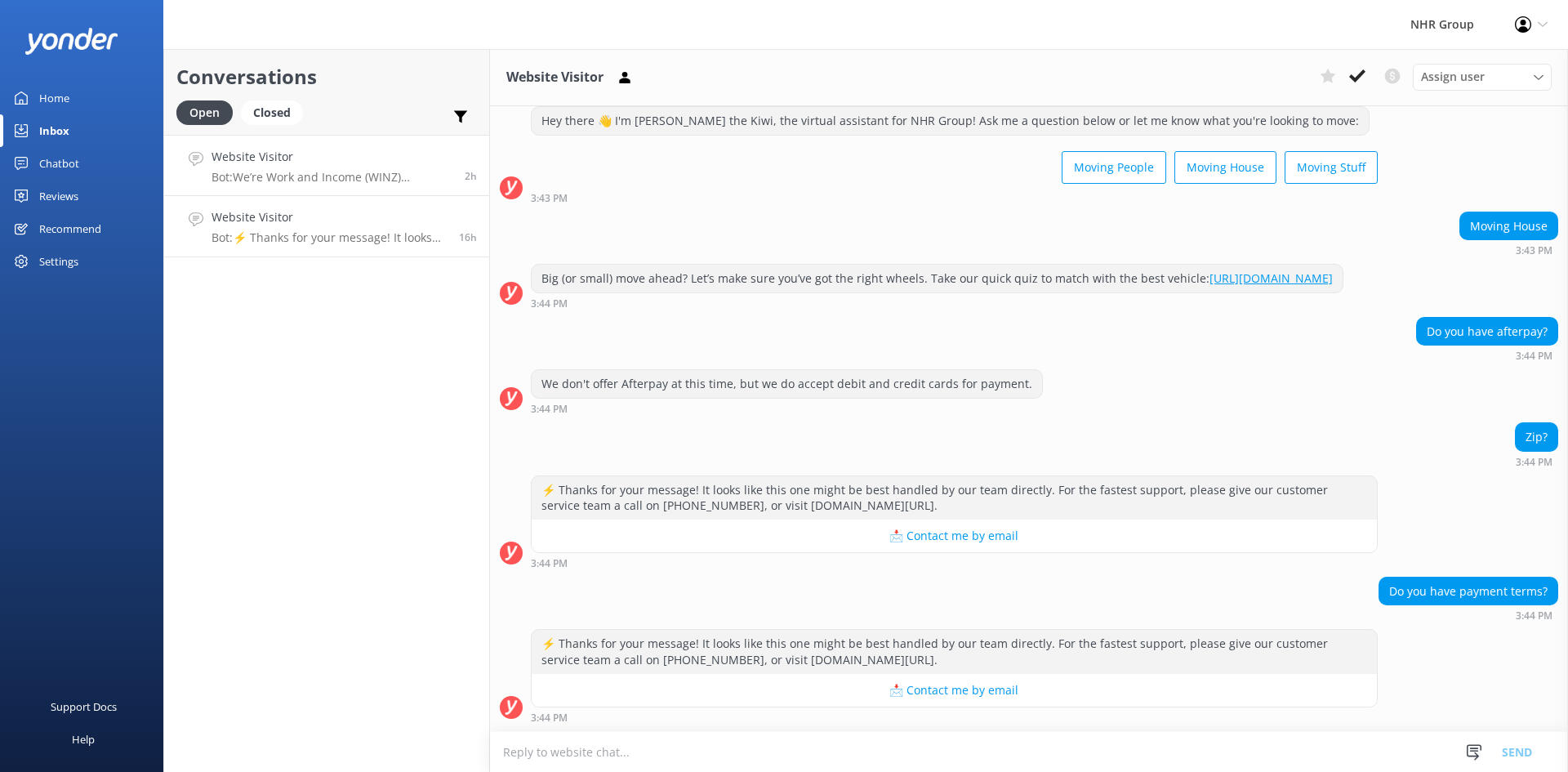
click at [327, 171] on p "Bot: We’re Work and Income (WINZ) registered suppliers, so you can trust us to …" at bounding box center [333, 177] width 241 height 15
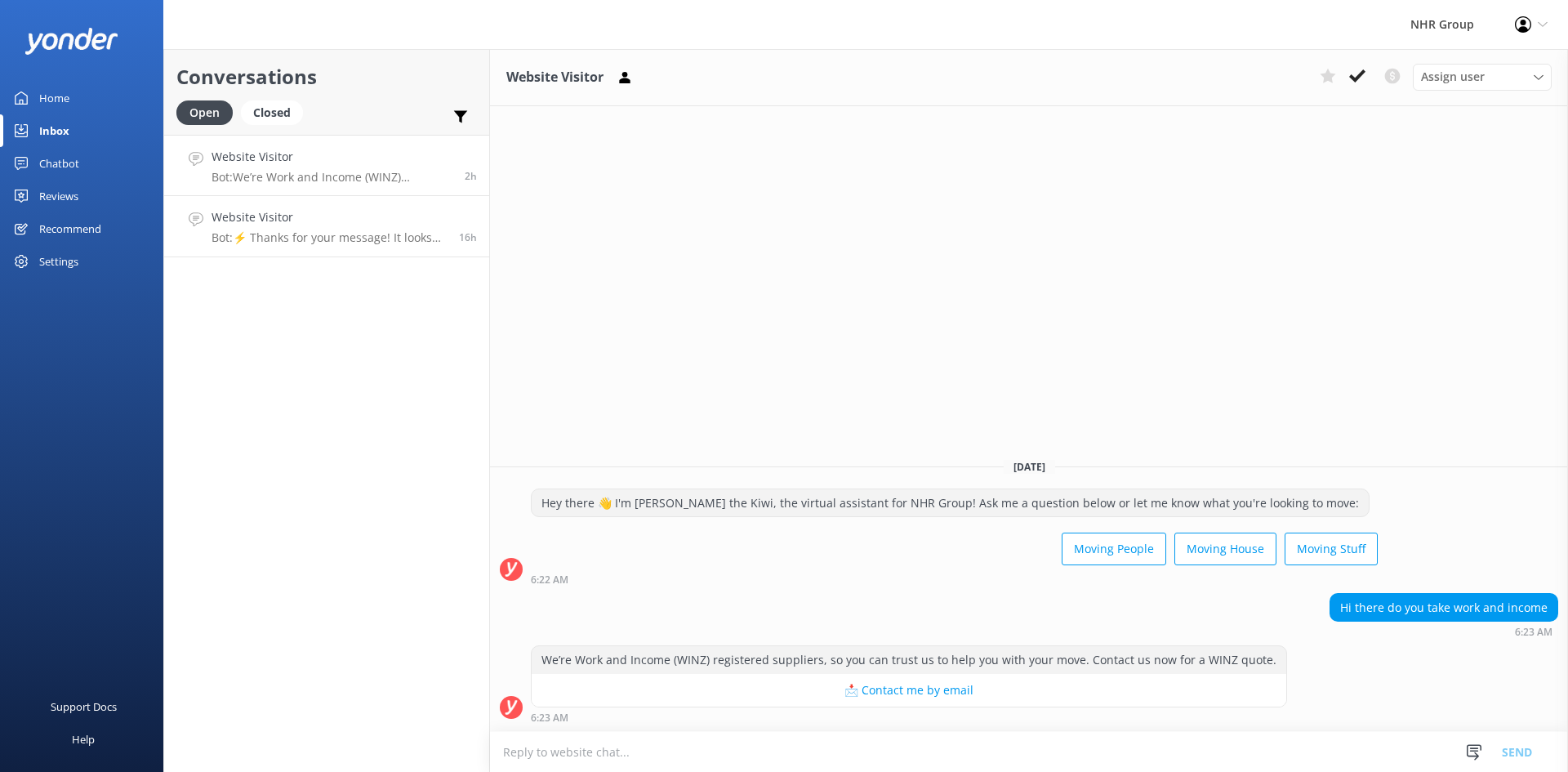
click at [292, 236] on p "Bot: ⚡ Thanks for your message! It looks like this one might be best handled by…" at bounding box center [330, 237] width 235 height 15
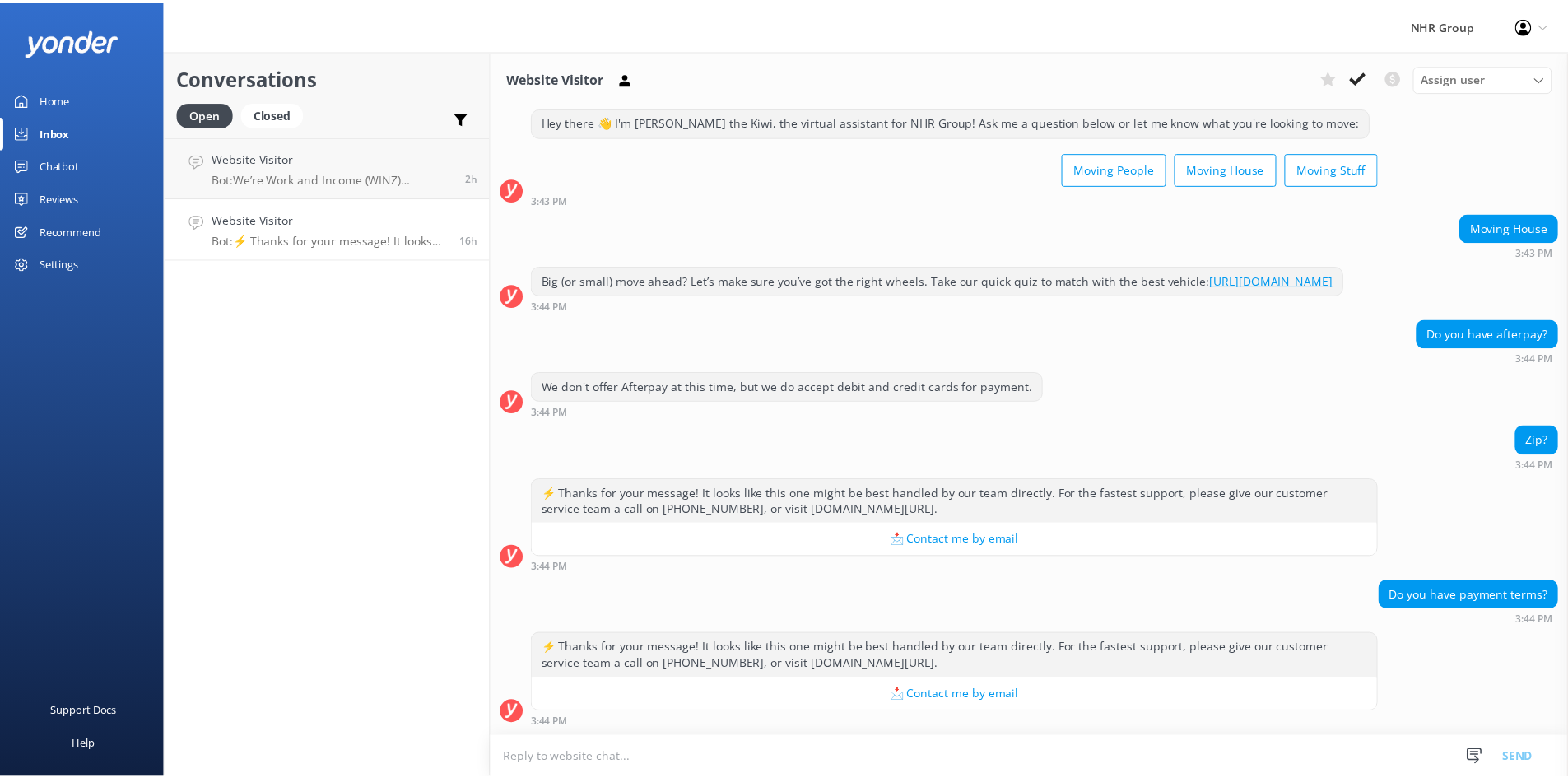
scroll to position [58, 0]
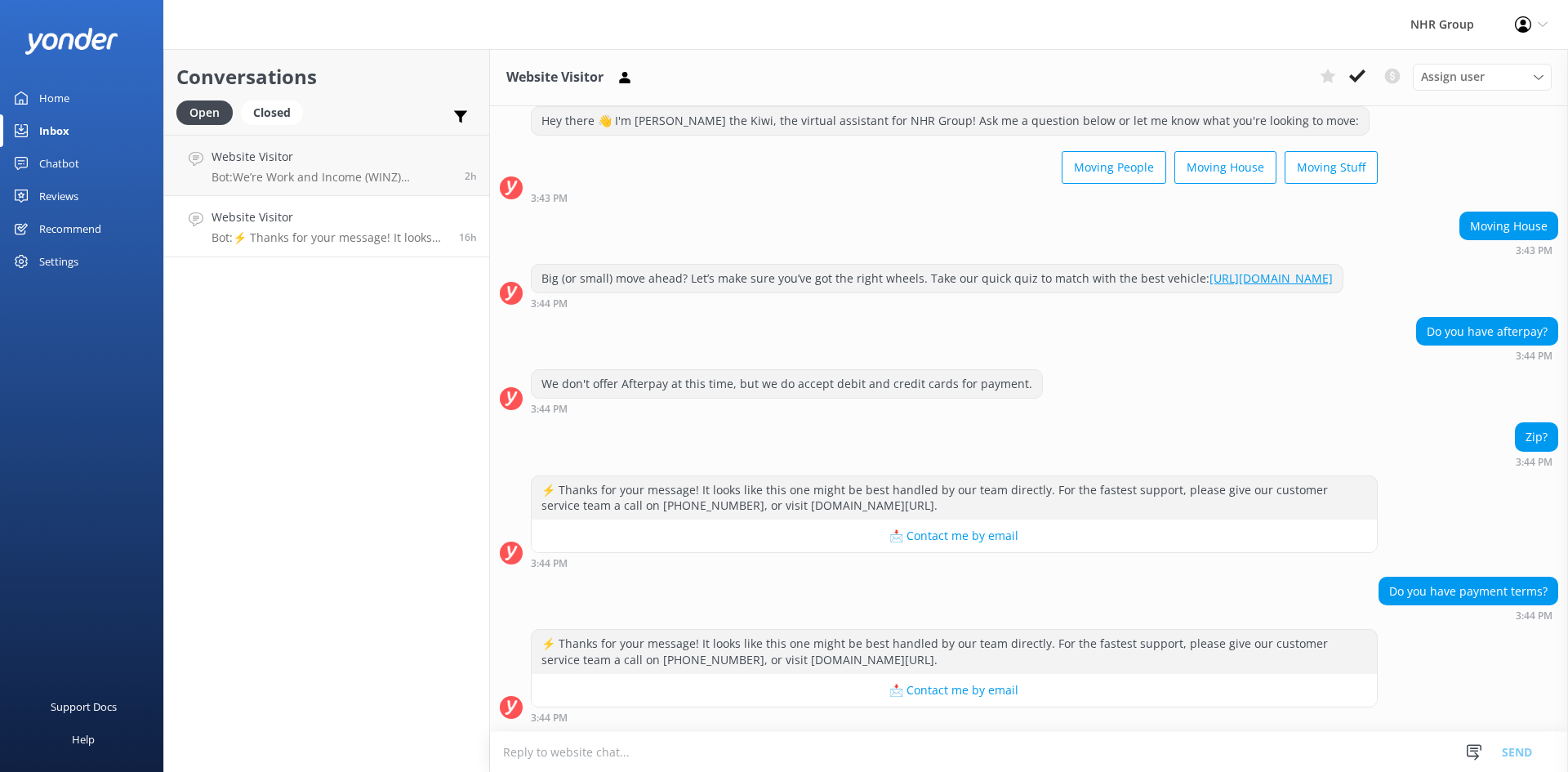
click at [72, 99] on link "Home" at bounding box center [81, 97] width 163 height 32
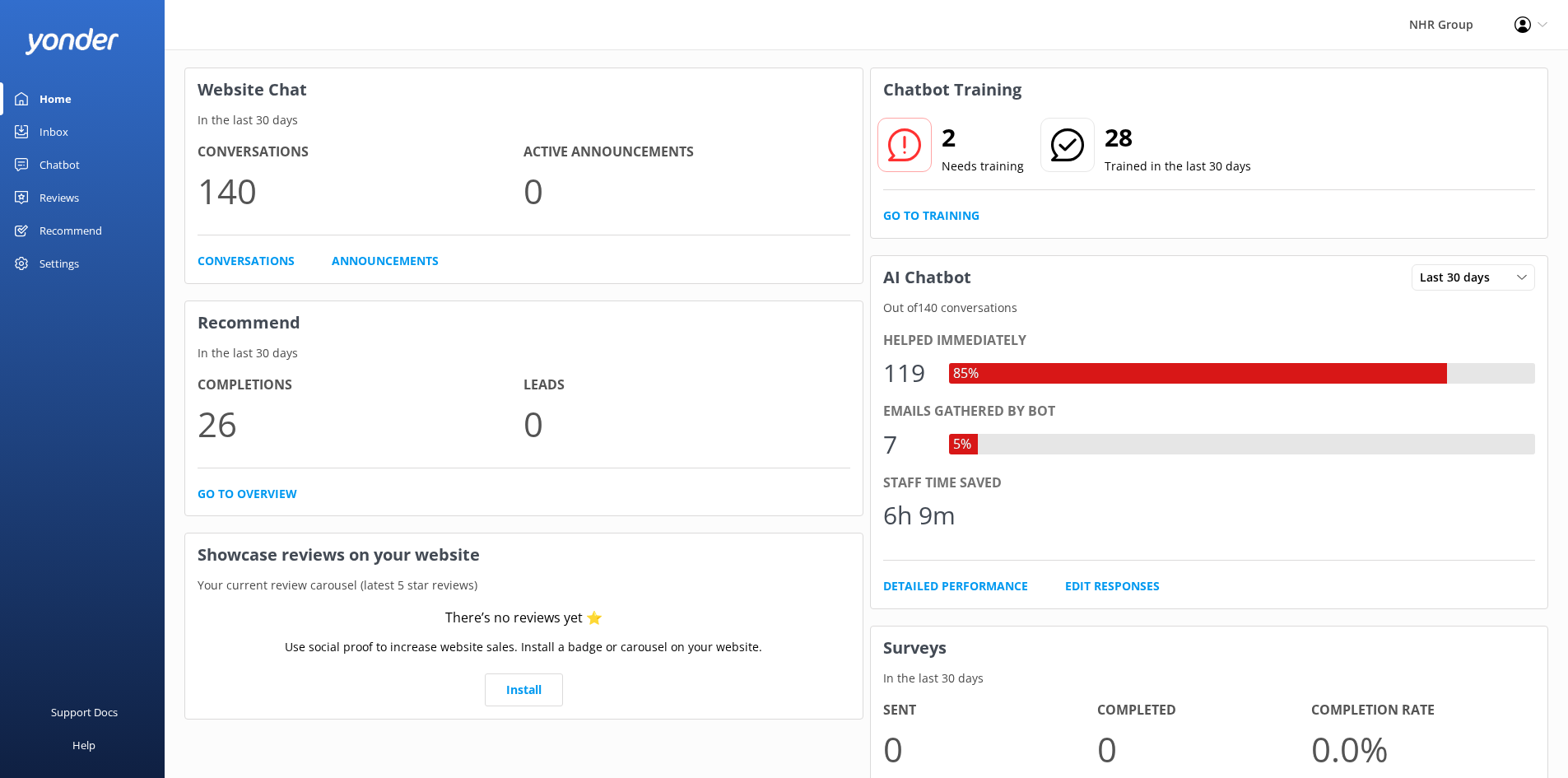
scroll to position [124, 0]
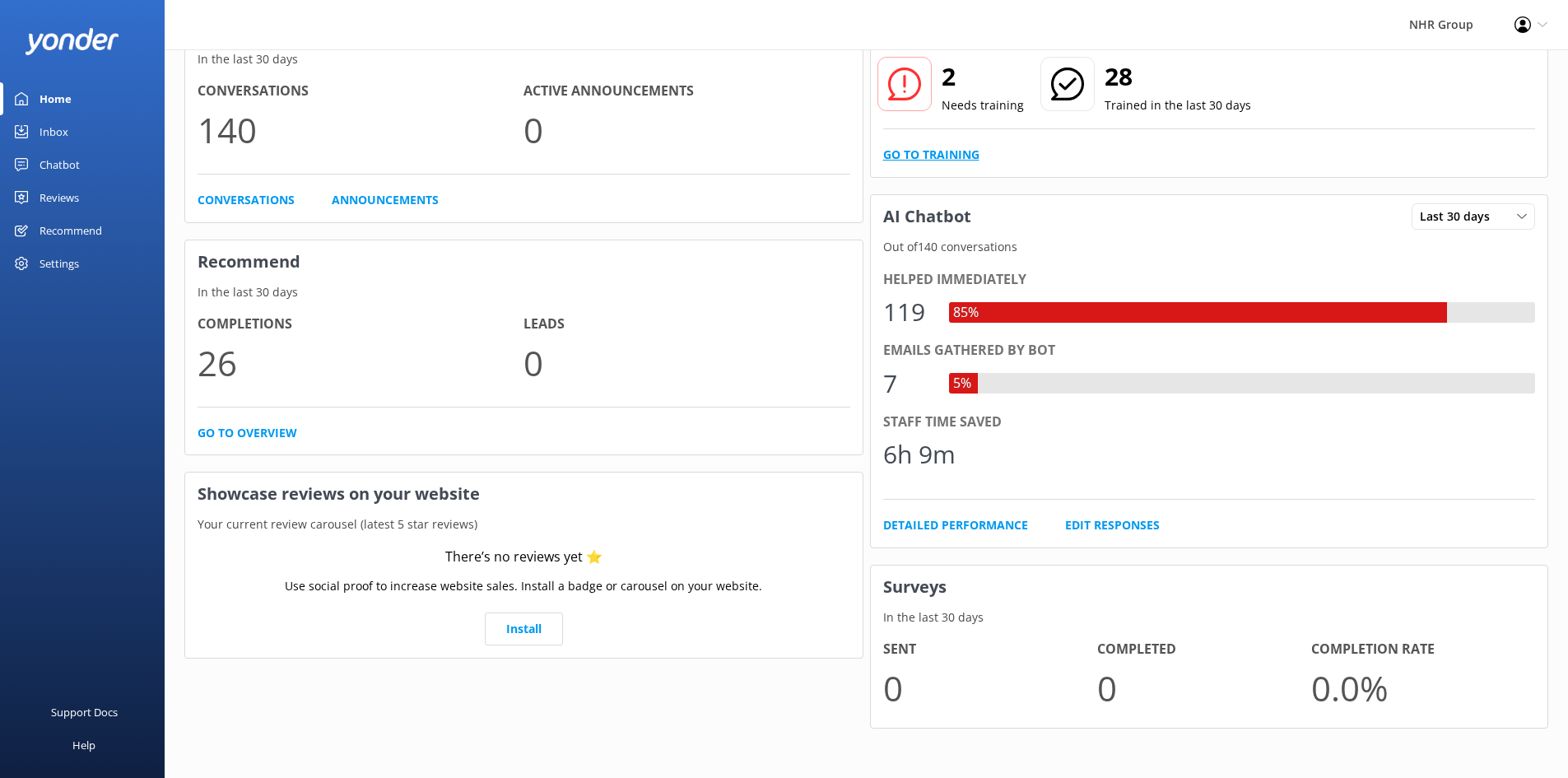
click at [957, 158] on link "Go to Training" at bounding box center [930, 154] width 96 height 18
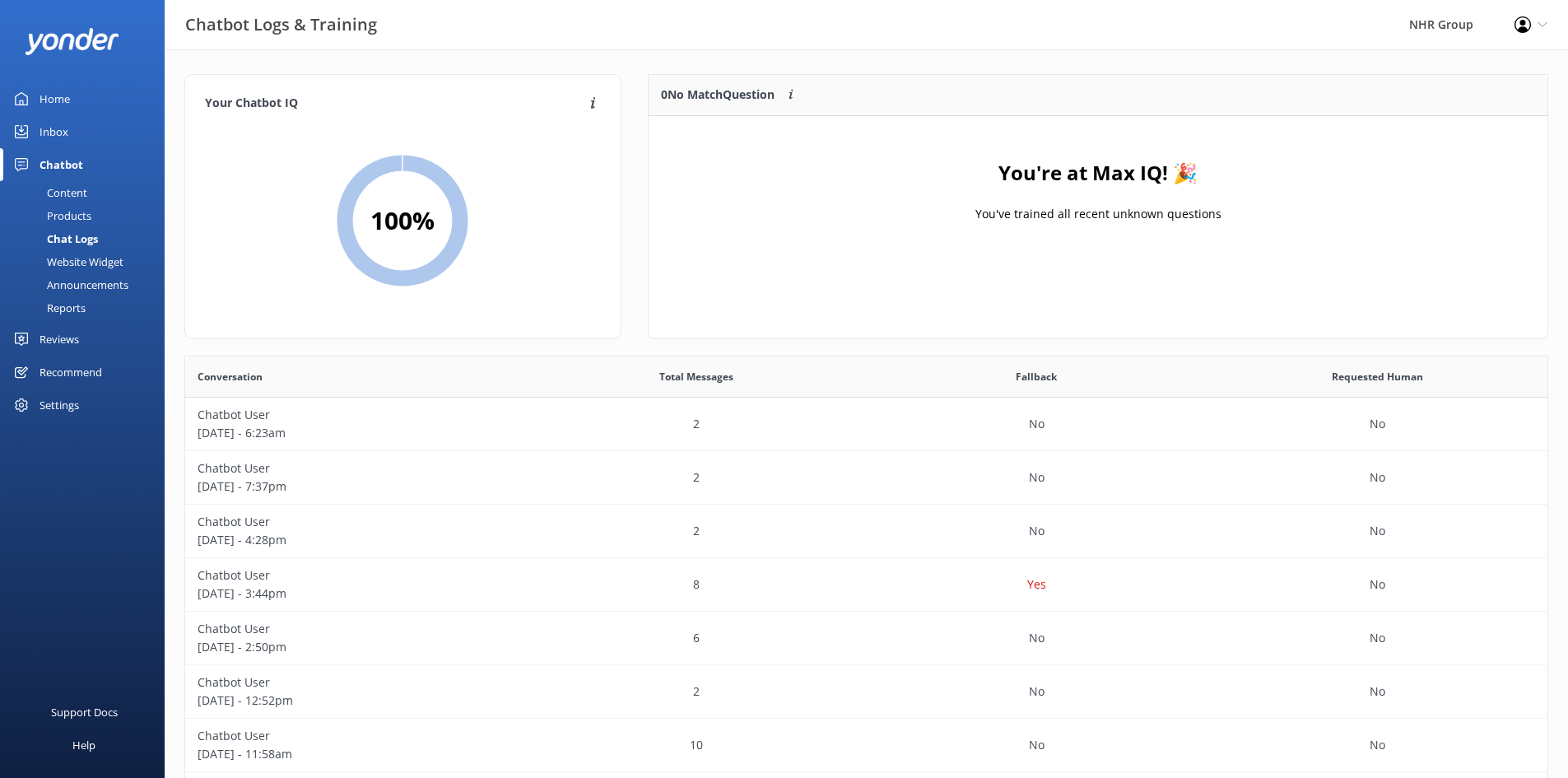
click at [72, 209] on div "Products" at bounding box center [50, 215] width 81 height 23
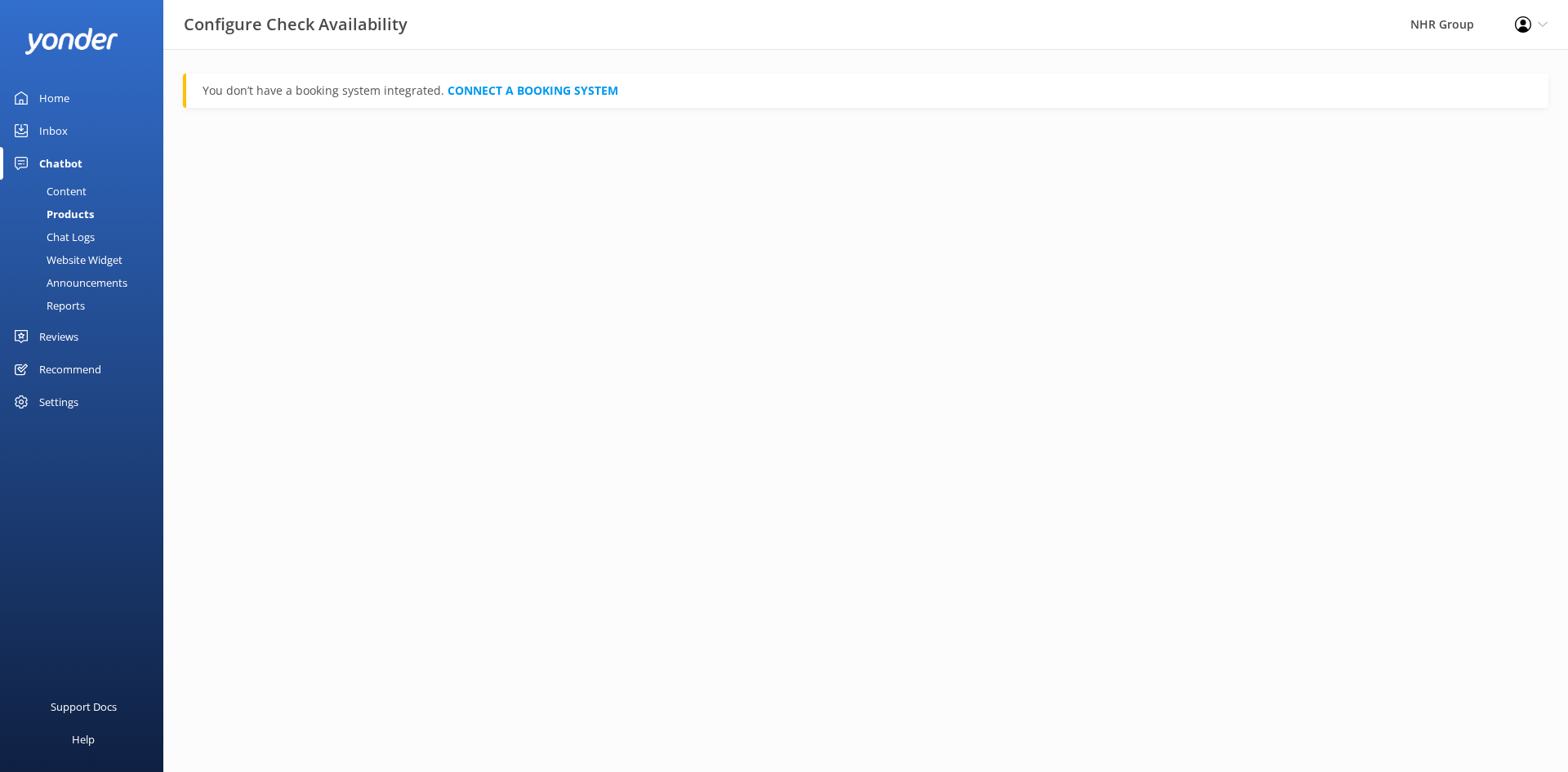
click at [71, 195] on div "Content" at bounding box center [48, 190] width 77 height 23
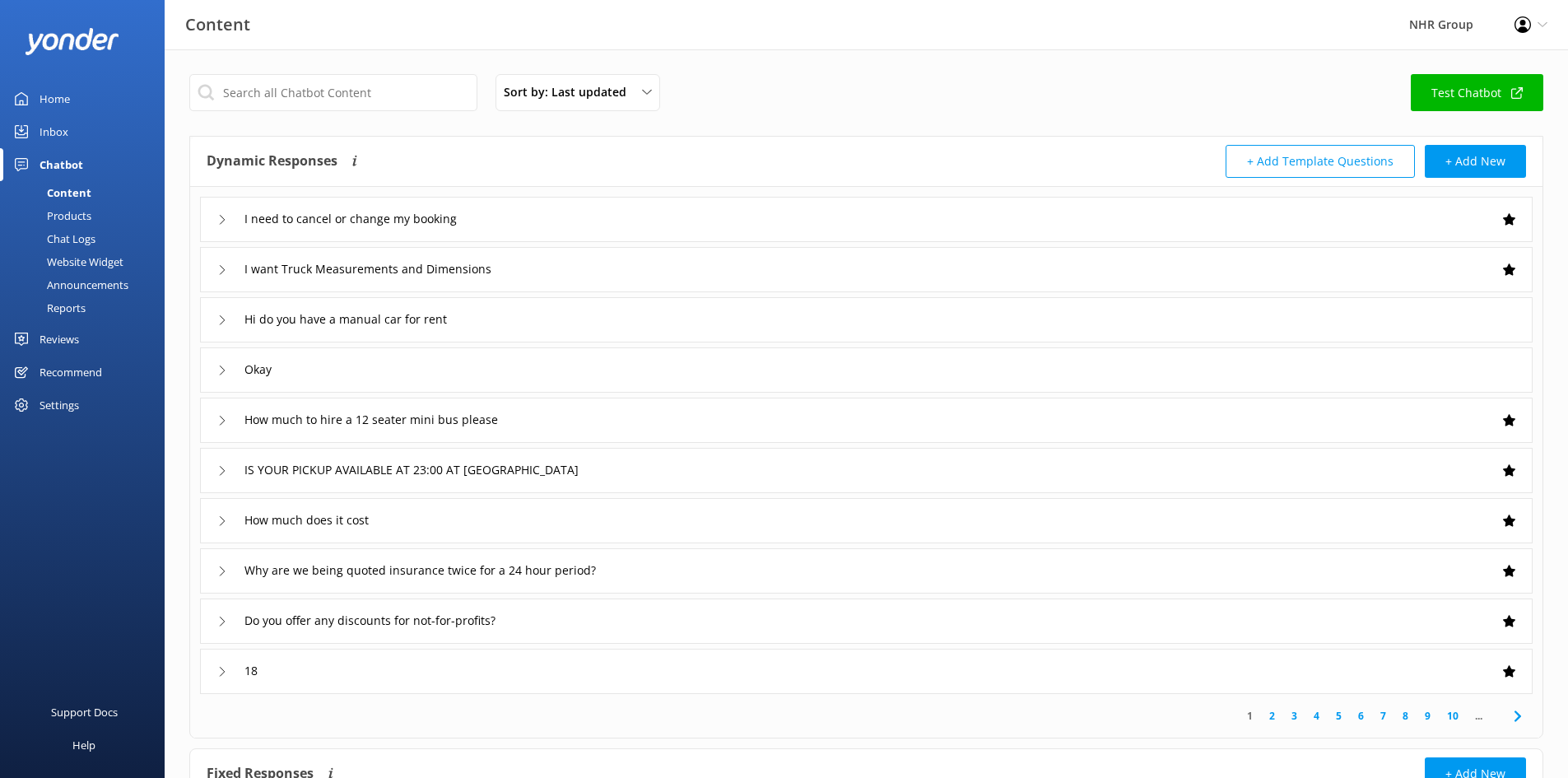
click at [69, 169] on div "Chatbot" at bounding box center [61, 164] width 44 height 33
click at [60, 130] on div "Inbox" at bounding box center [53, 131] width 29 height 33
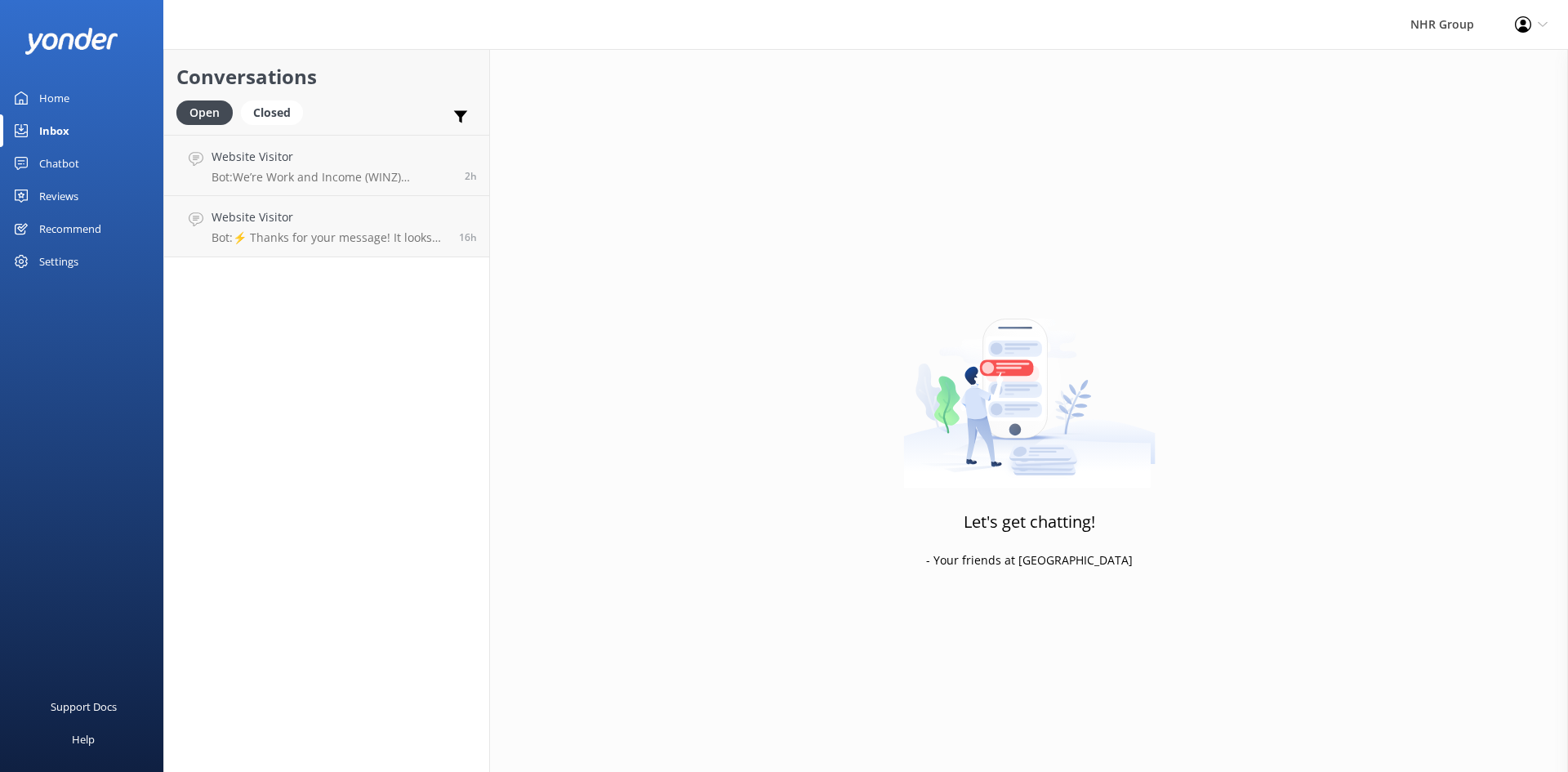
click at [65, 99] on div "Home" at bounding box center [54, 97] width 30 height 32
